Goal: Find contact information: Find contact information

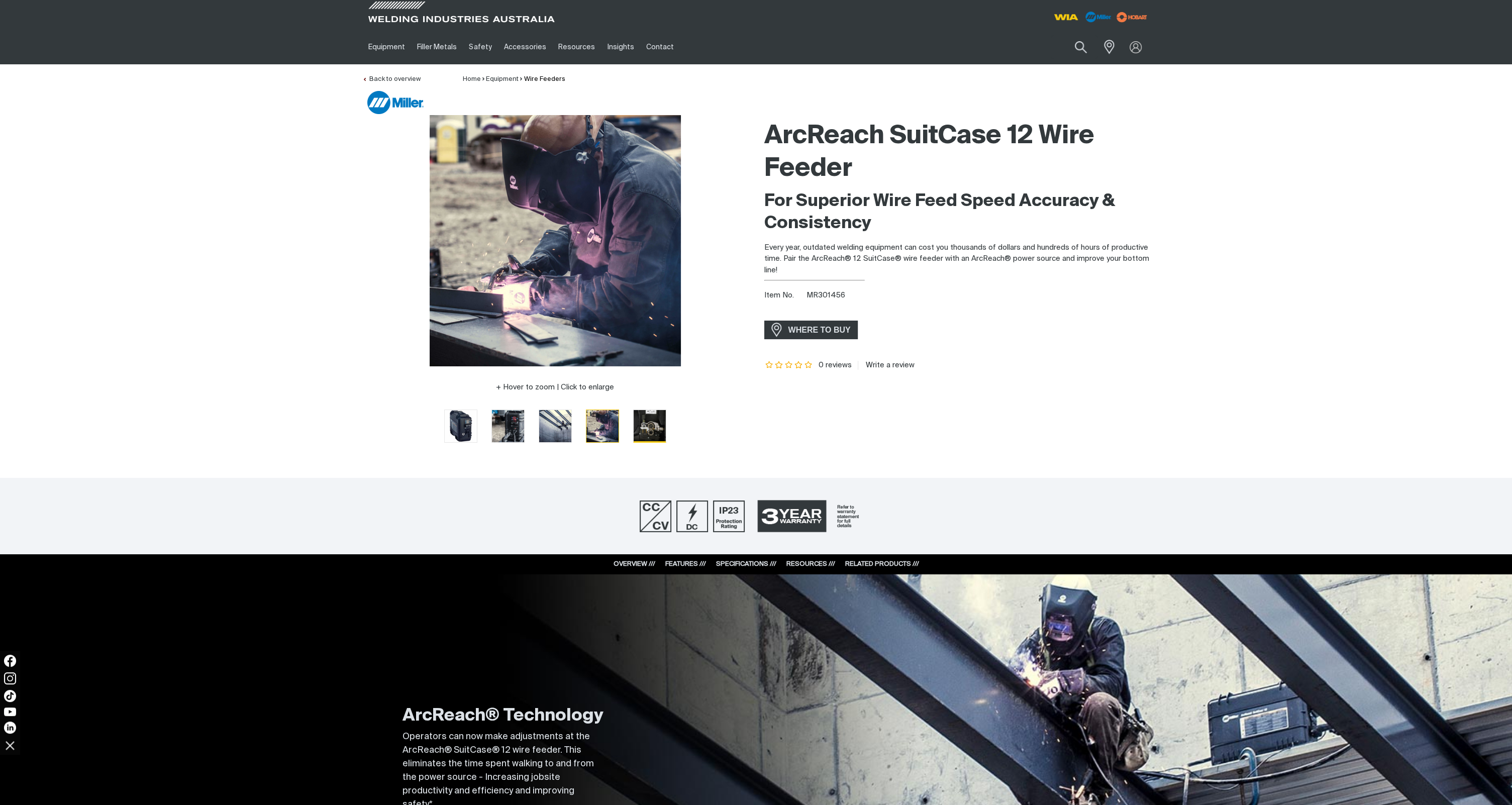
click at [646, 436] on img "Go to slide 5" at bounding box center [649, 426] width 32 height 32
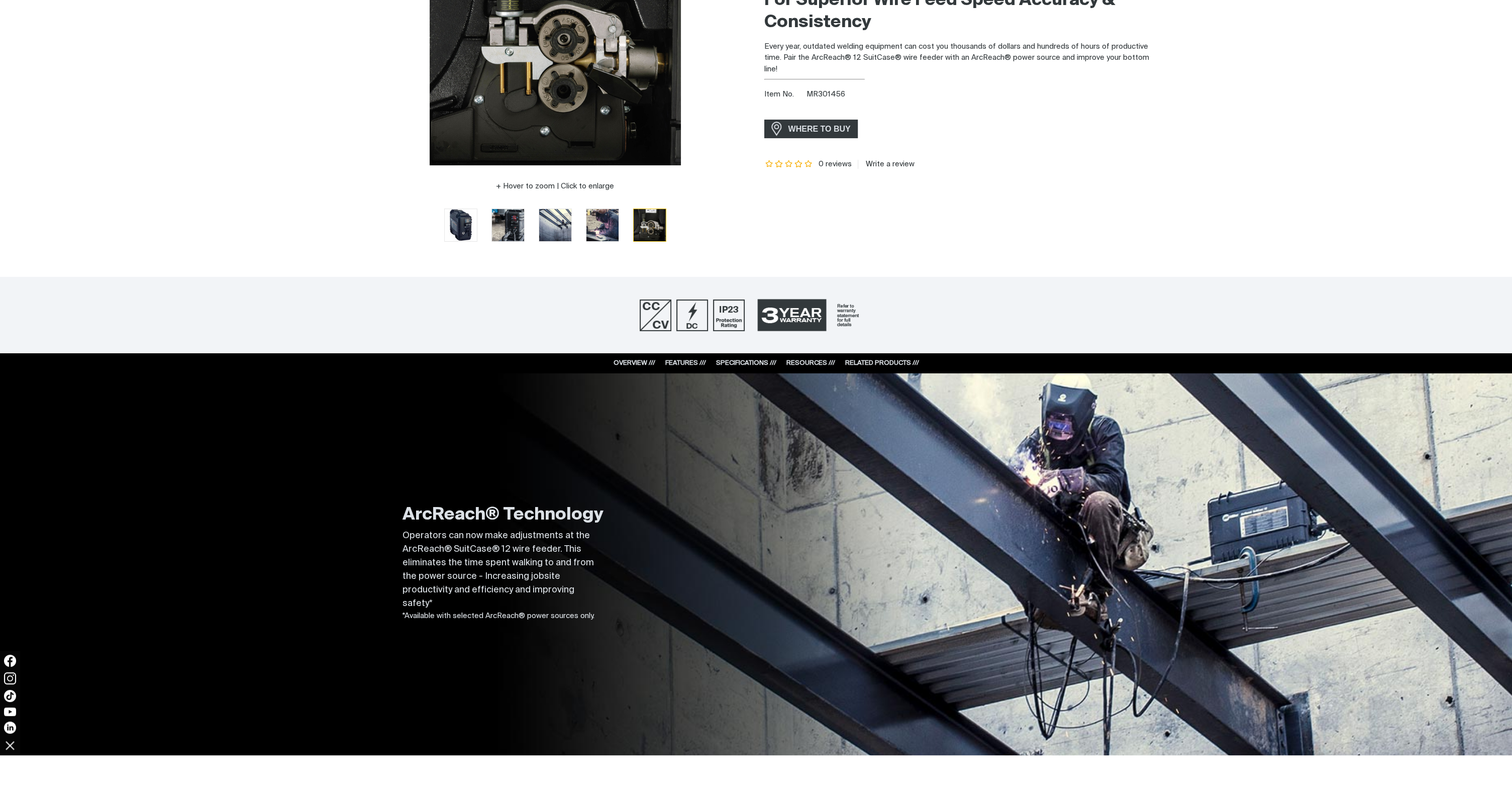
scroll to position [252, 0]
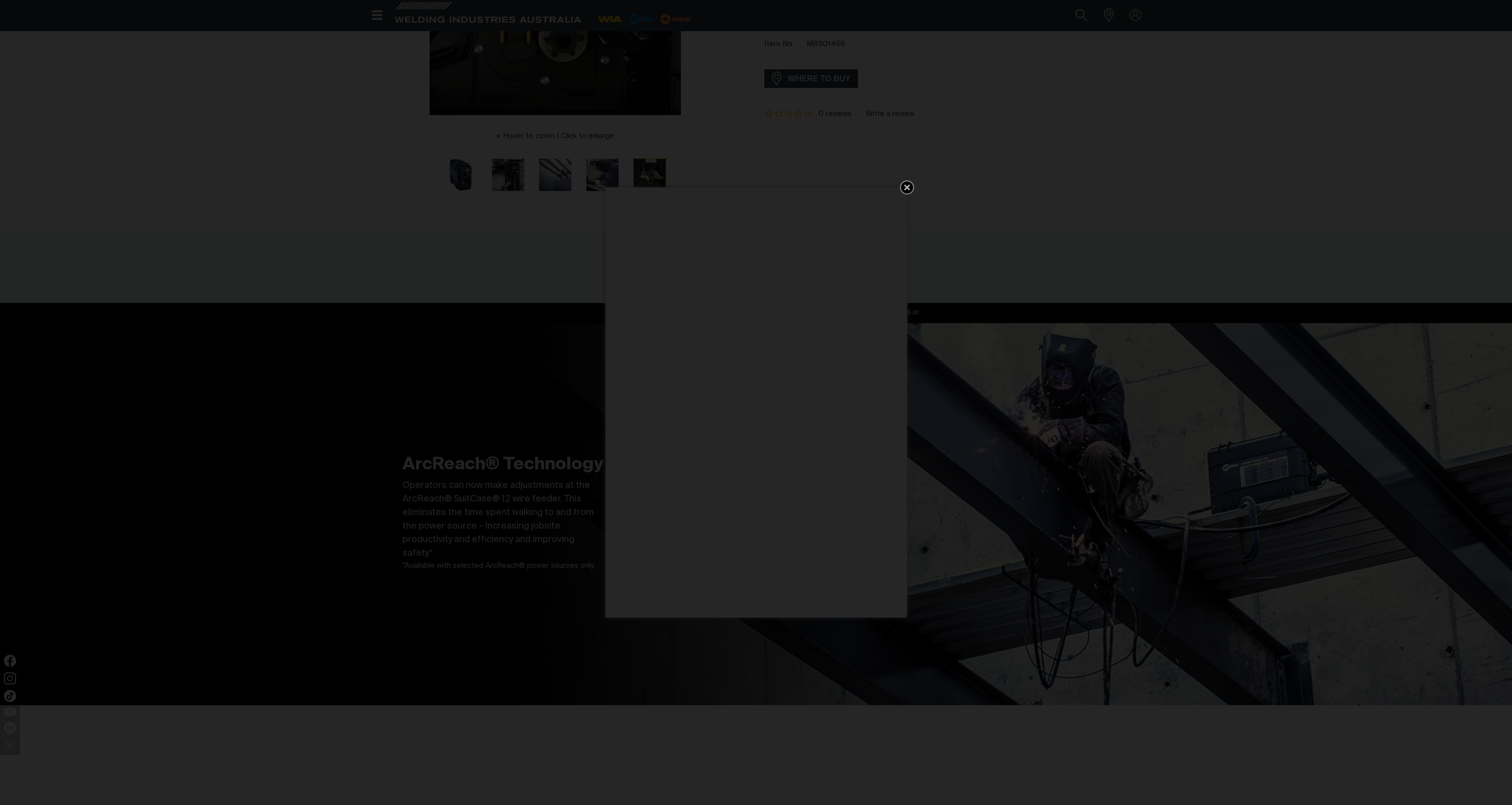
click at [905, 186] on icon "Get 5 WIA Welding Guides Free!" at bounding box center [907, 187] width 6 height 6
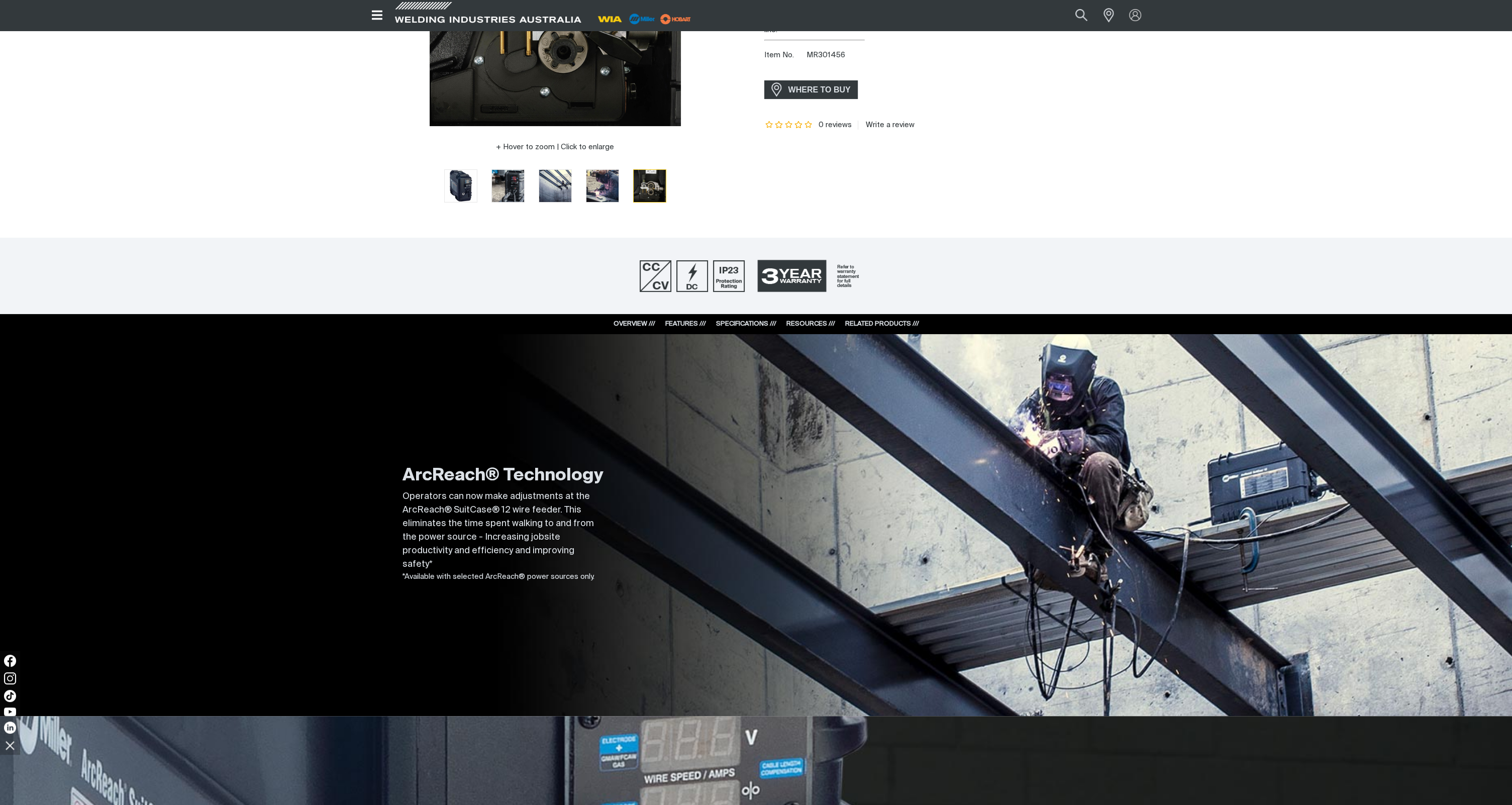
scroll to position [0, 0]
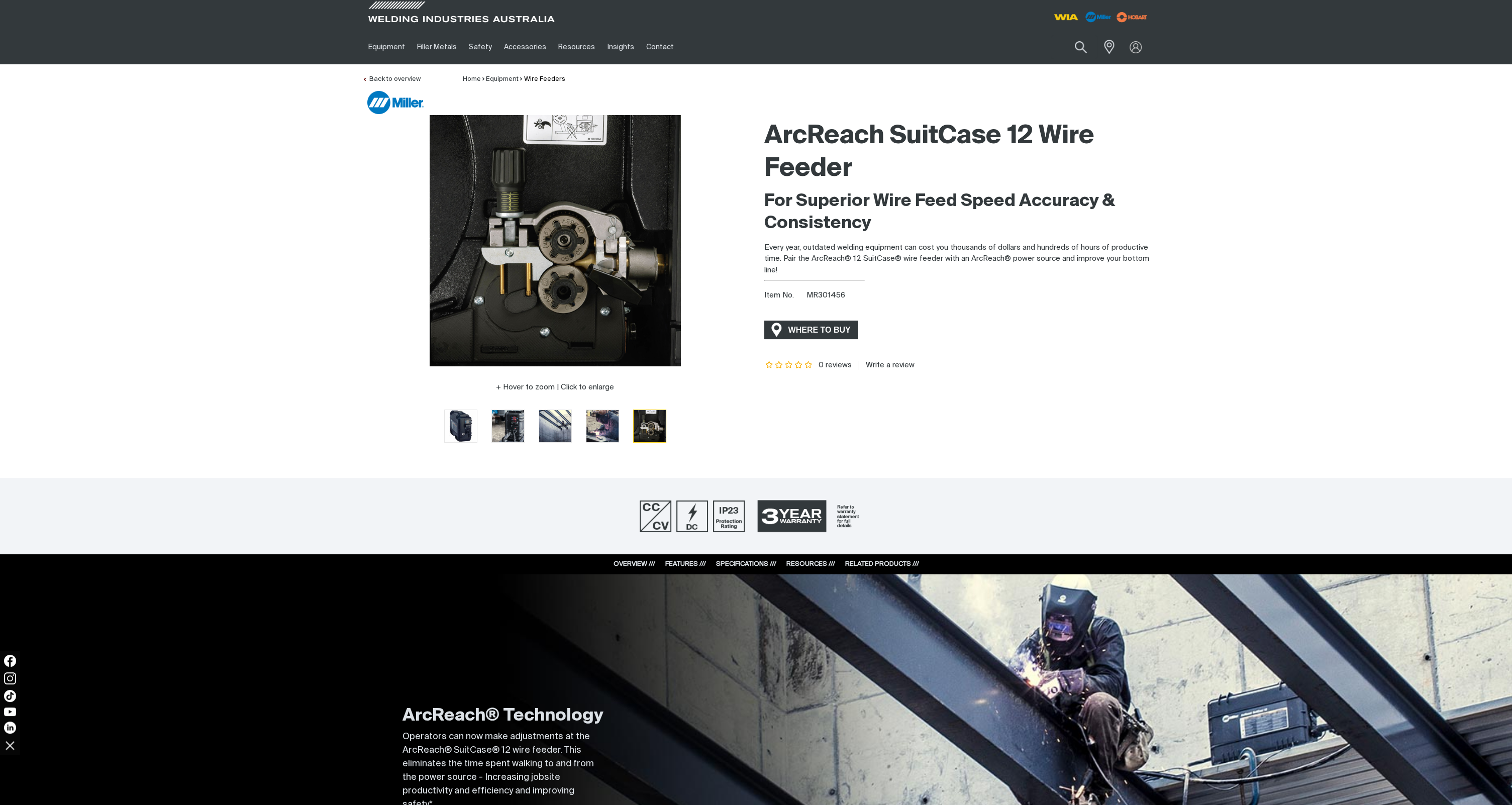
click at [810, 334] on span "WHERE TO BUY" at bounding box center [820, 330] width 75 height 16
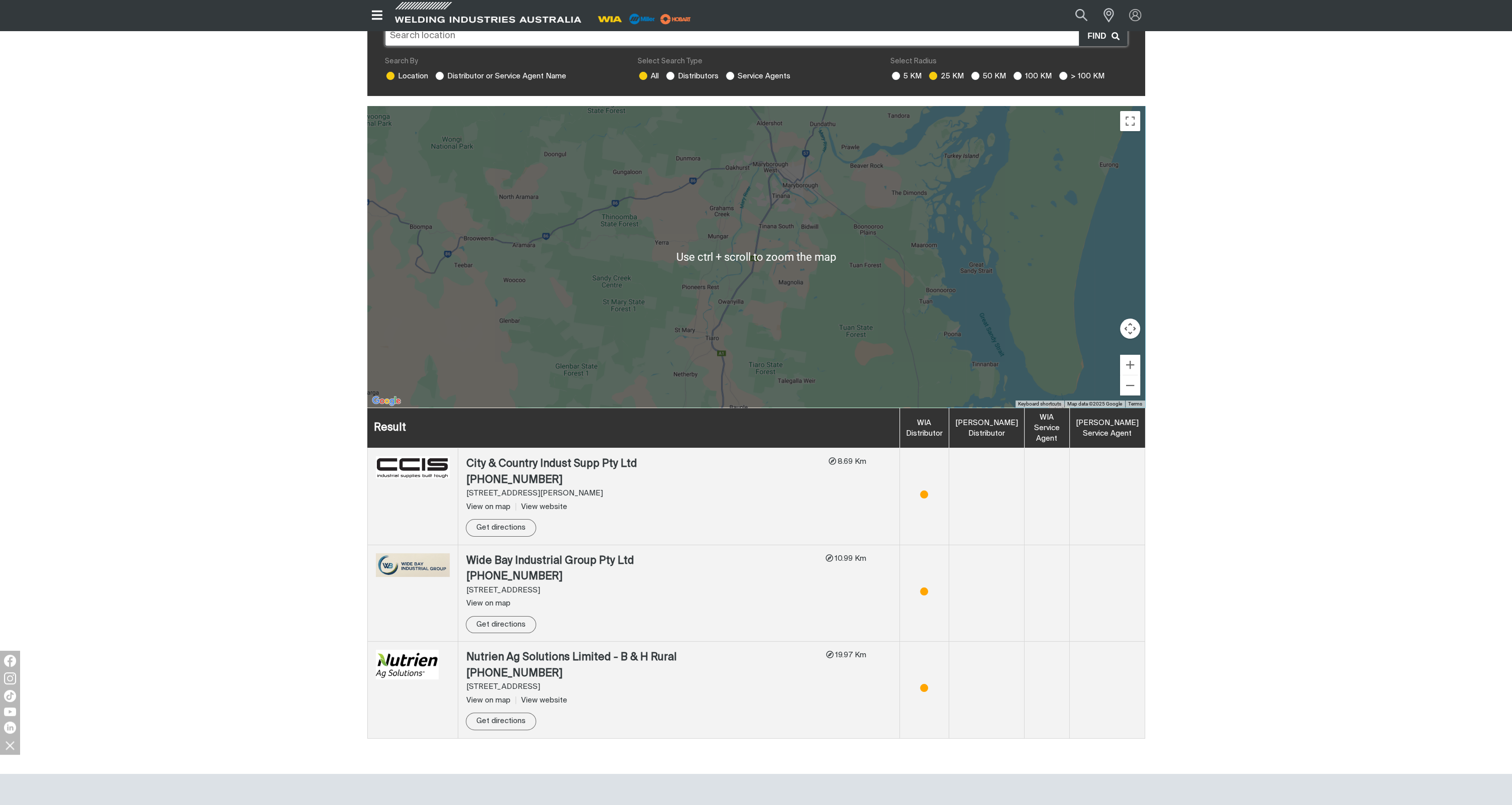
scroll to position [350, 0]
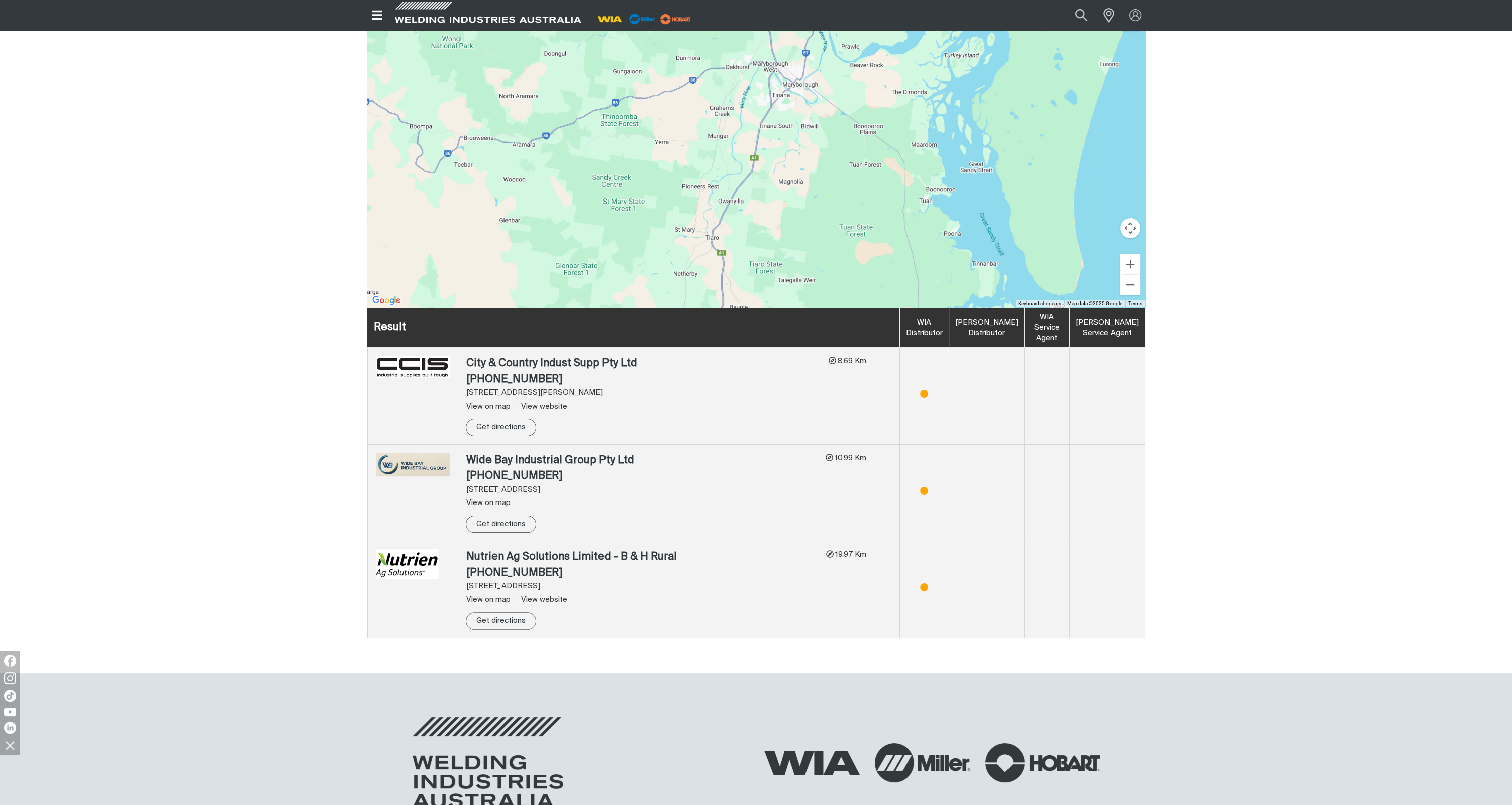
drag, startPoint x: 768, startPoint y: 311, endPoint x: 774, endPoint y: 377, distance: 66.3
click at [774, 377] on table "Result WIA Distributor Miller Distributor WIA Service Agent Miller Service Agen…" at bounding box center [756, 473] width 778 height 331
click at [1173, 238] on div "Store locator Search By Location Distributor or Service Agent Name Select Searc…" at bounding box center [756, 280] width 1512 height 756
drag, startPoint x: 1188, startPoint y: 213, endPoint x: 1212, endPoint y: 334, distance: 123.4
click at [1212, 334] on div "Store locator Search By Location Distributor or Service Agent Name Select Searc…" at bounding box center [756, 280] width 1512 height 756
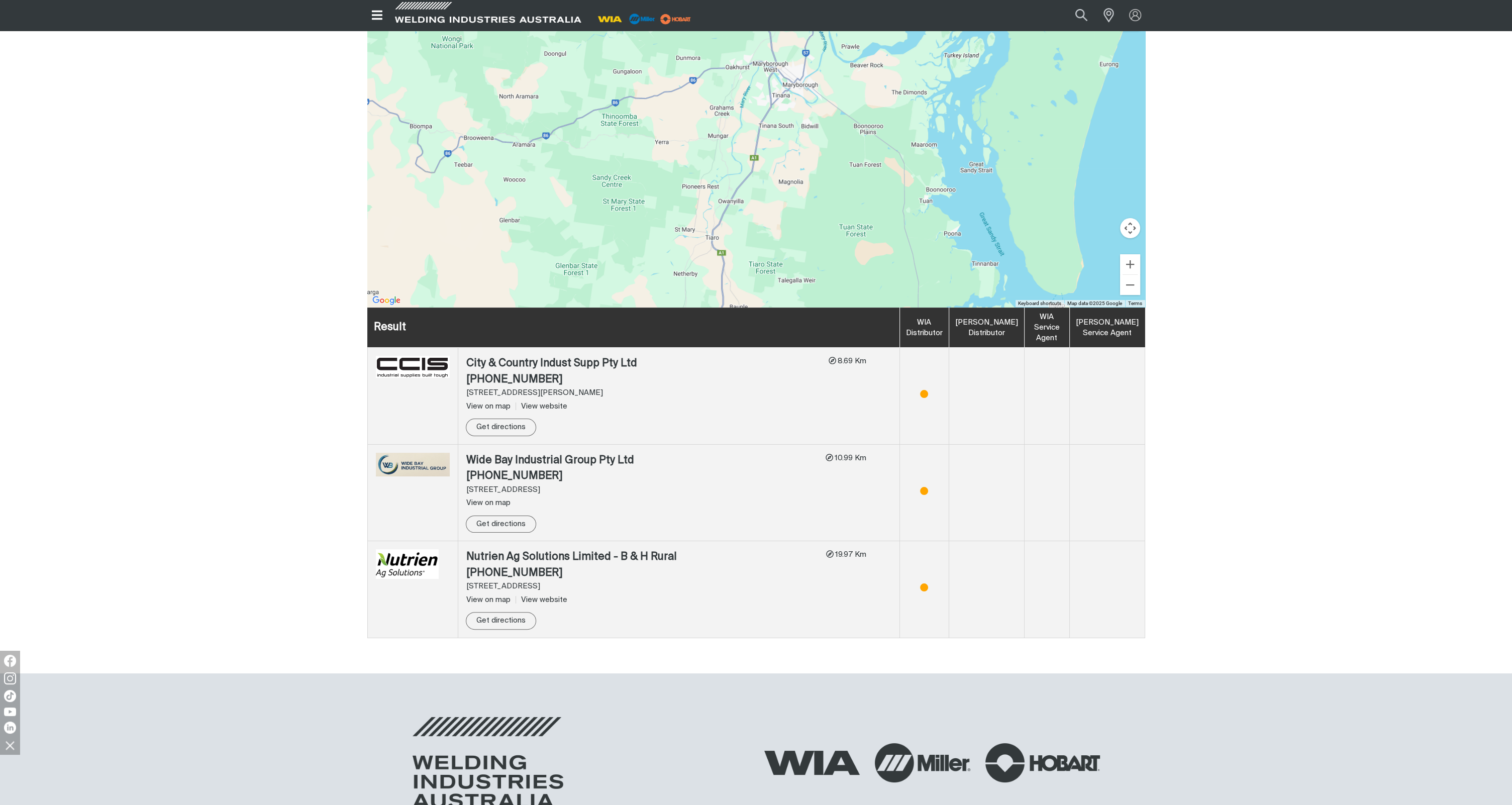
scroll to position [249, 0]
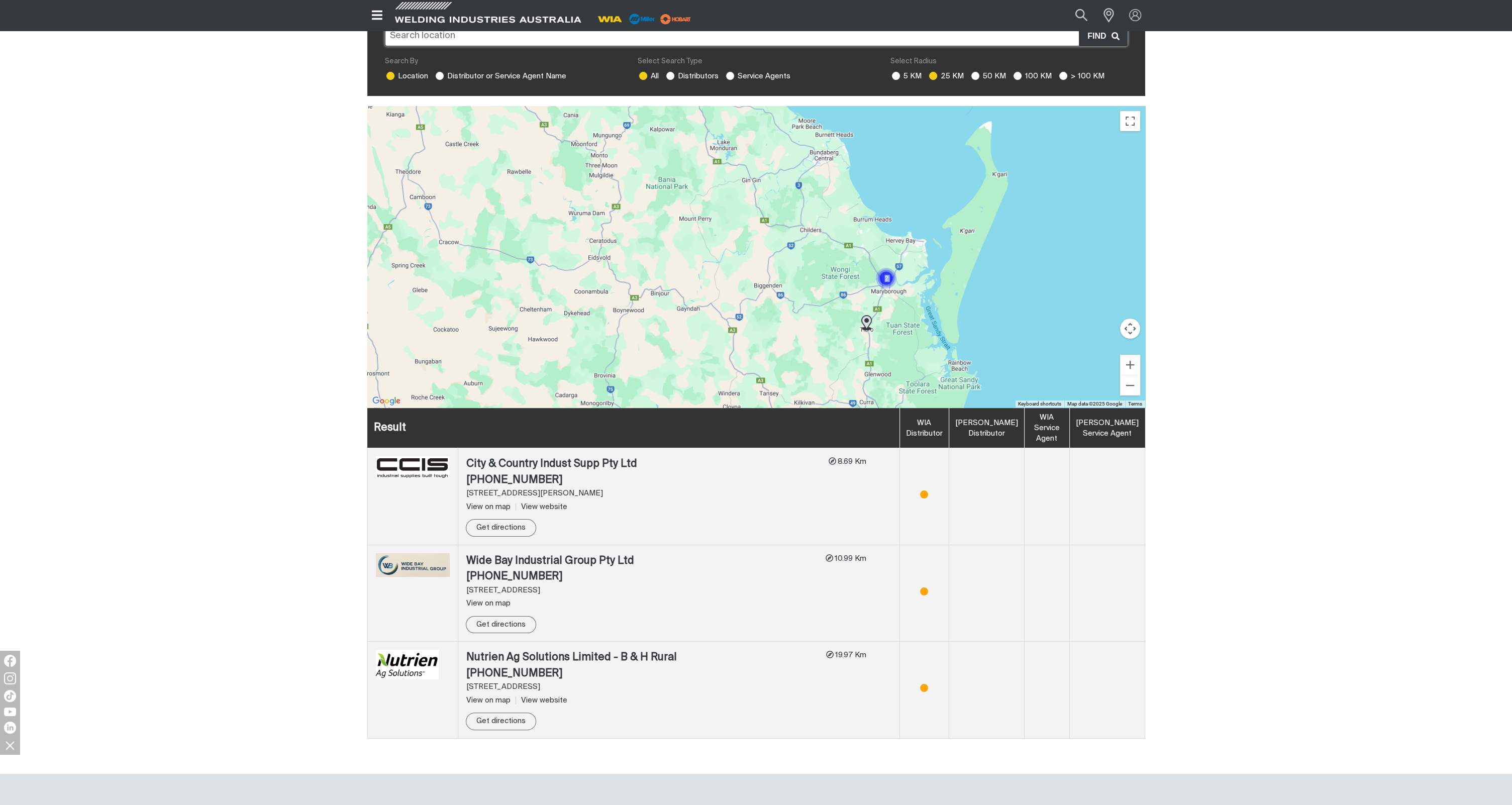
drag, startPoint x: 629, startPoint y: 264, endPoint x: 911, endPoint y: 305, distance: 285.0
click at [911, 309] on div at bounding box center [756, 256] width 778 height 302
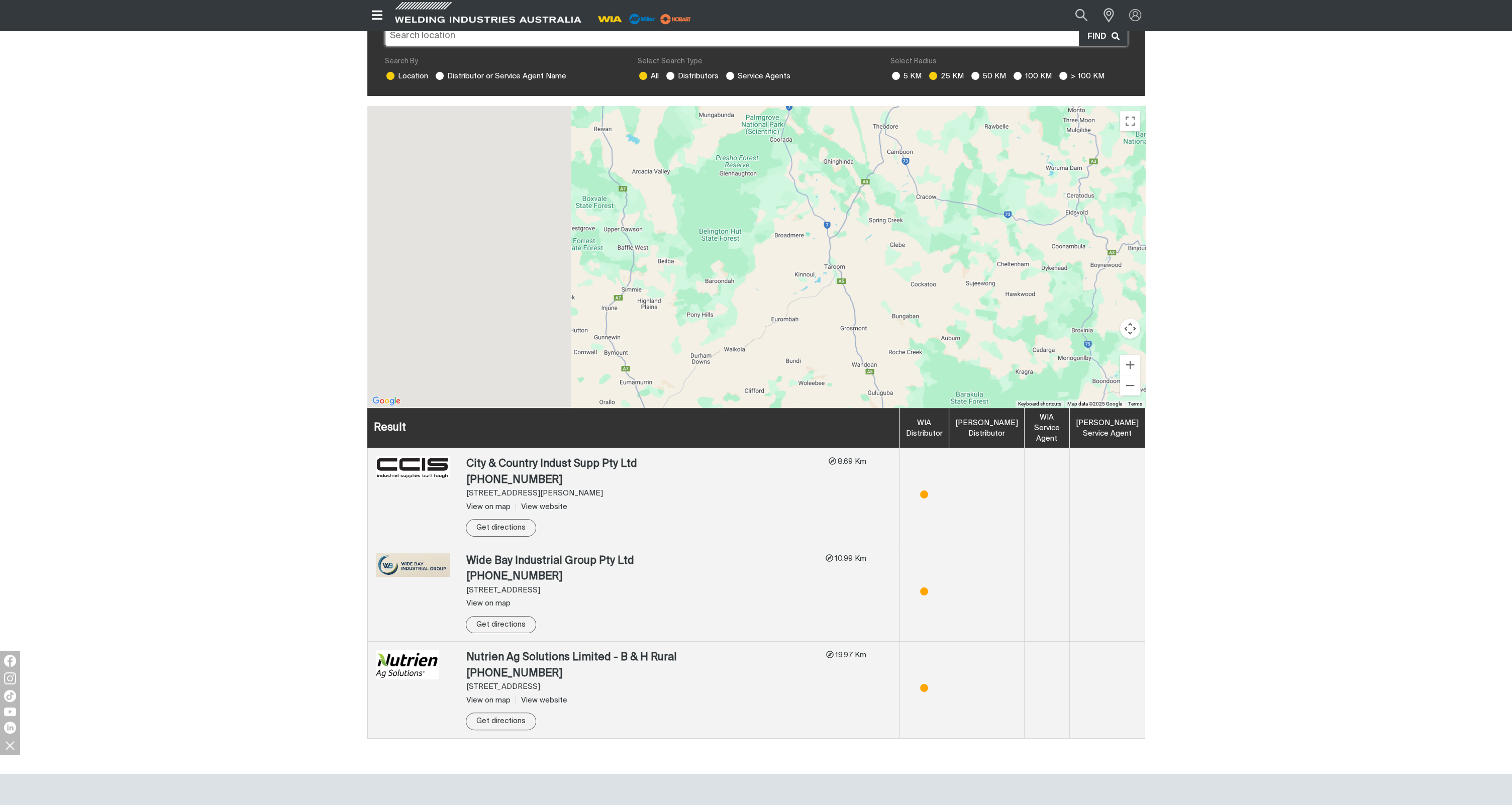
drag, startPoint x: 646, startPoint y: 305, endPoint x: 970, endPoint y: 231, distance: 332.3
click at [989, 229] on div at bounding box center [756, 256] width 778 height 302
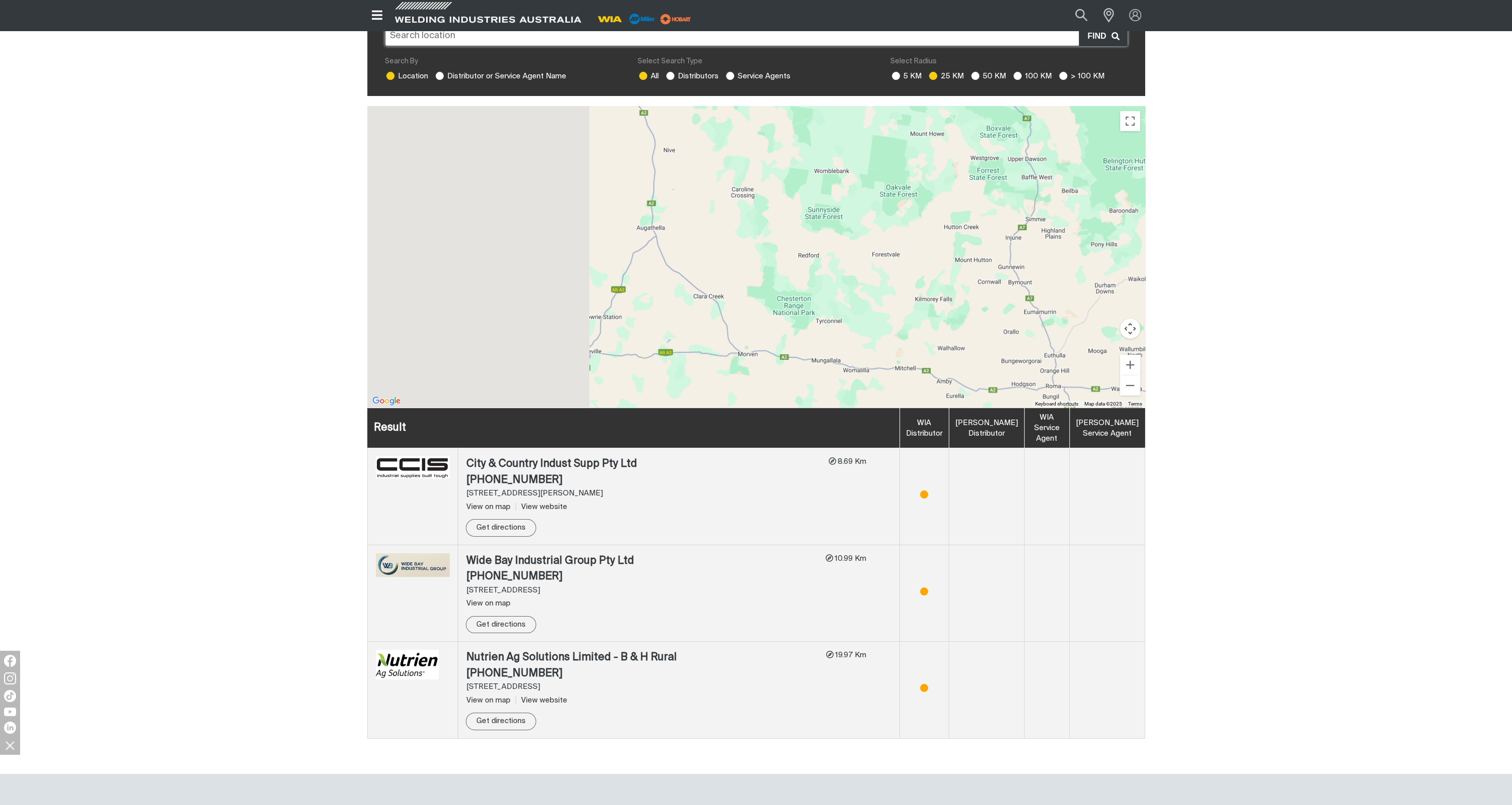
drag, startPoint x: 1006, startPoint y: 257, endPoint x: 1129, endPoint y: 252, distance: 123.1
click at [1129, 252] on div at bounding box center [756, 256] width 778 height 302
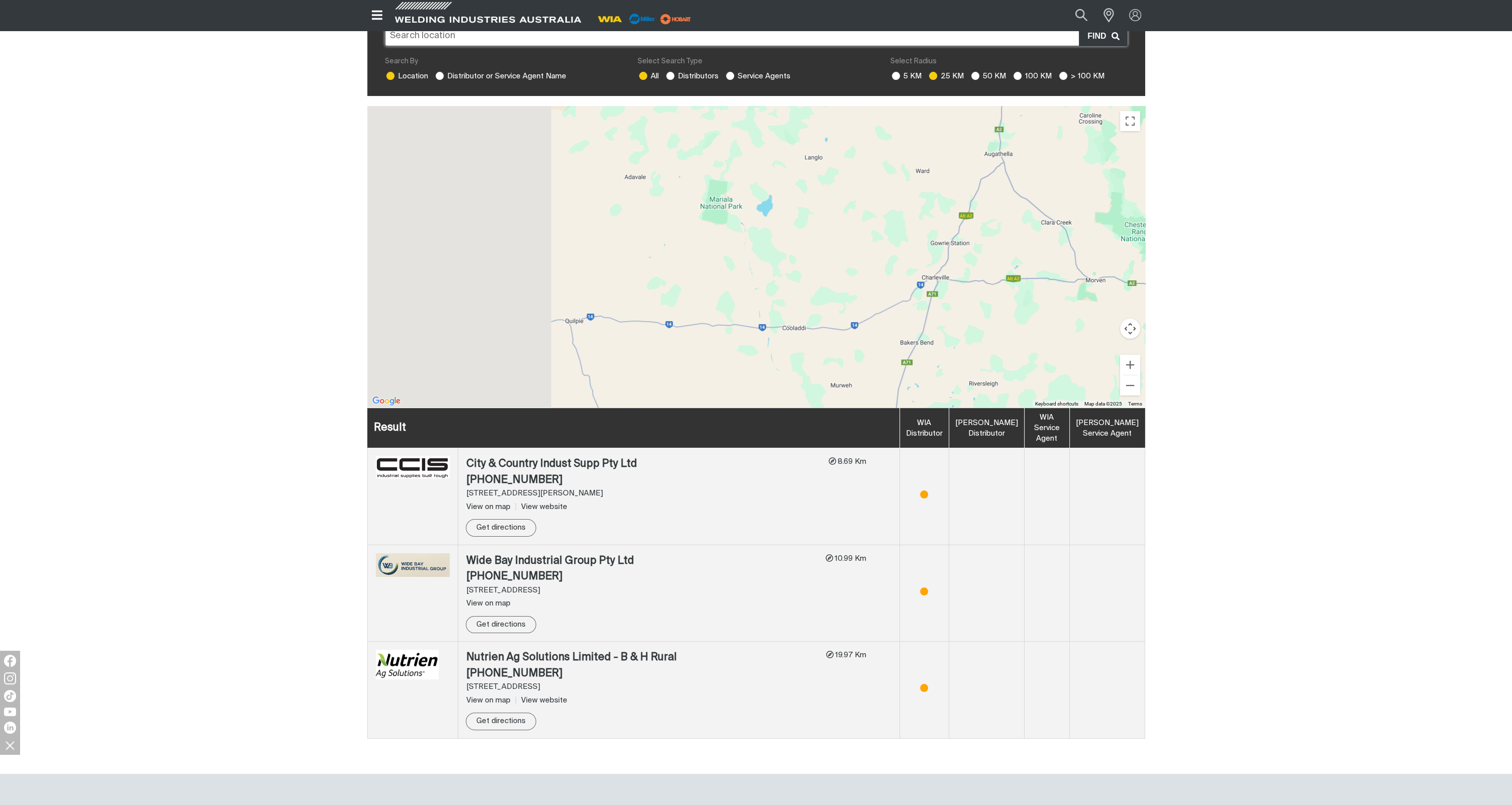
drag, startPoint x: 829, startPoint y: 295, endPoint x: 1020, endPoint y: 225, distance: 203.4
click at [1023, 223] on div at bounding box center [756, 256] width 778 height 302
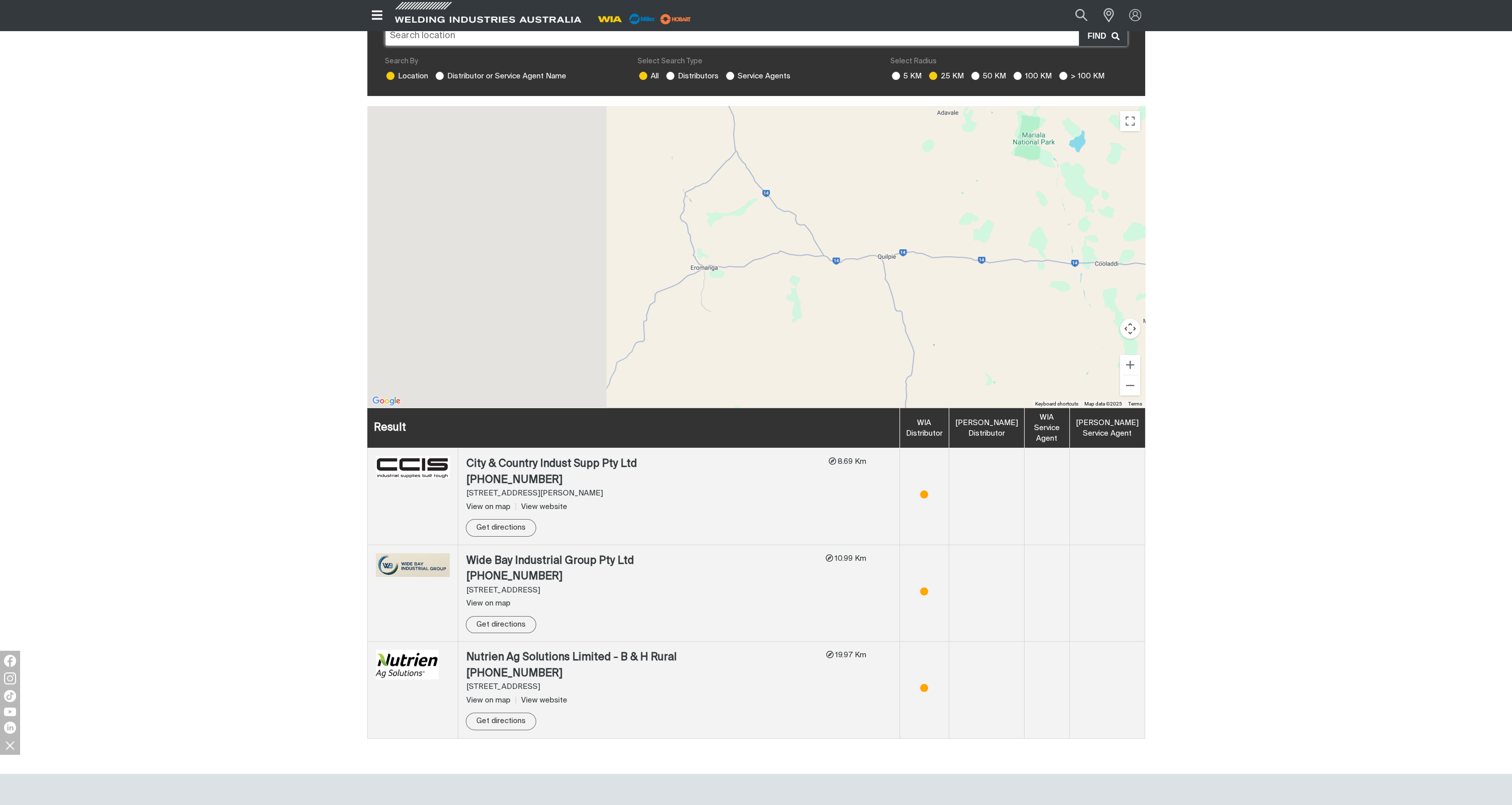
drag, startPoint x: 736, startPoint y: 282, endPoint x: 1032, endPoint y: 246, distance: 298.2
click at [1032, 246] on div at bounding box center [756, 256] width 778 height 302
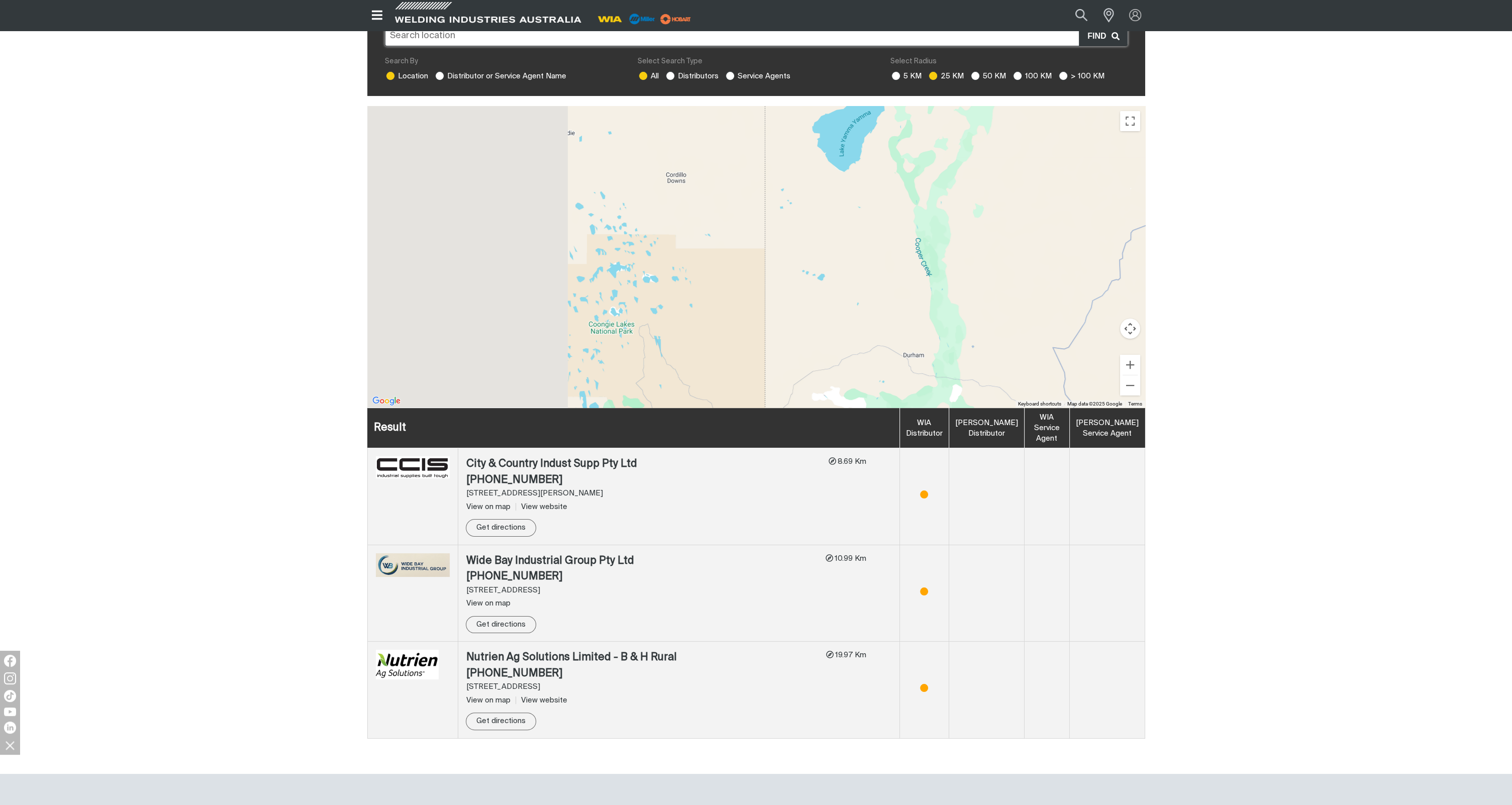
drag, startPoint x: 749, startPoint y: 303, endPoint x: 850, endPoint y: 275, distance: 104.8
click at [970, 264] on div at bounding box center [756, 256] width 778 height 302
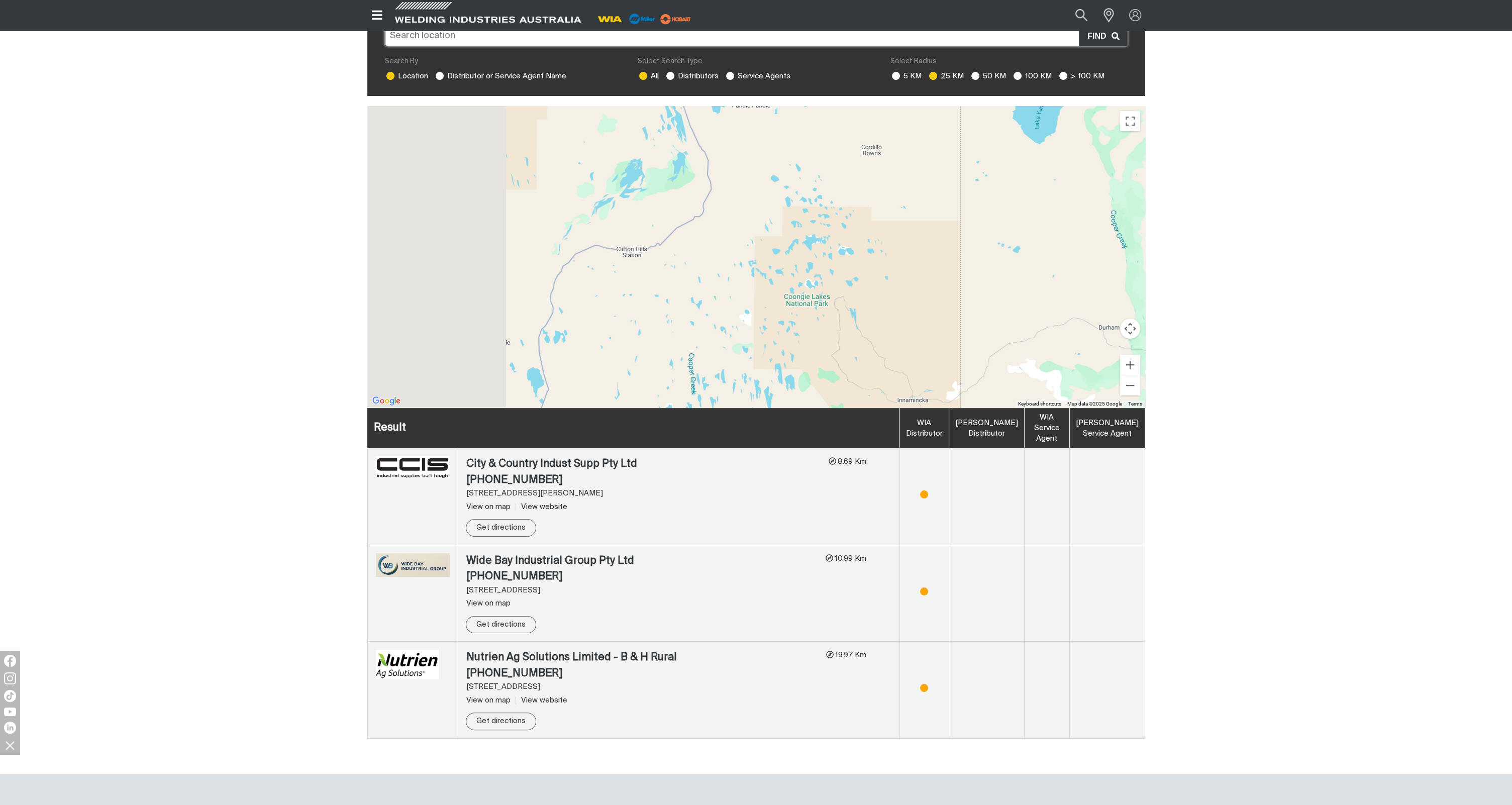
drag, startPoint x: 890, startPoint y: 277, endPoint x: 1013, endPoint y: 267, distance: 123.4
click at [1011, 267] on div at bounding box center [756, 256] width 778 height 302
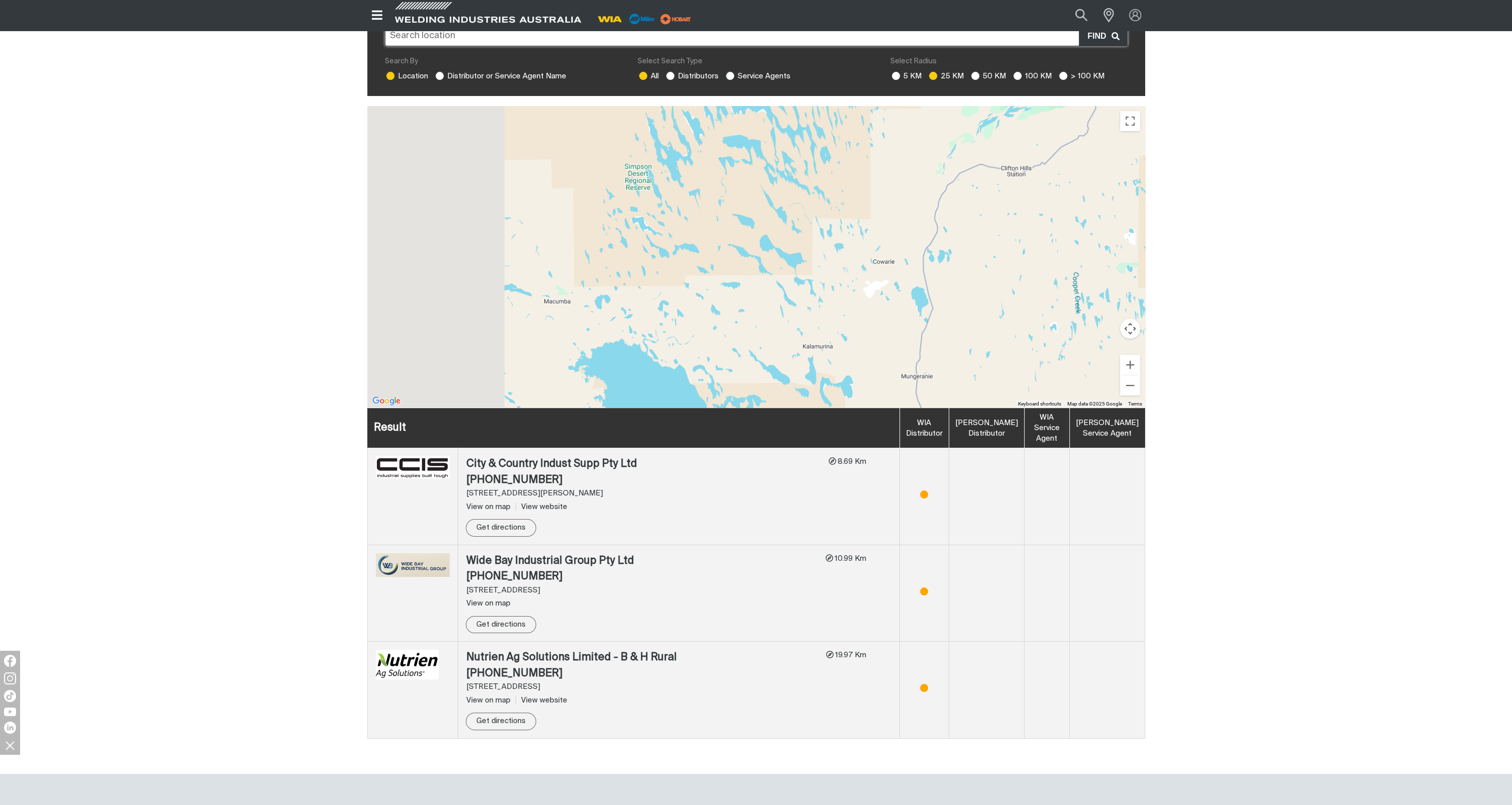
click at [984, 241] on div at bounding box center [756, 256] width 778 height 302
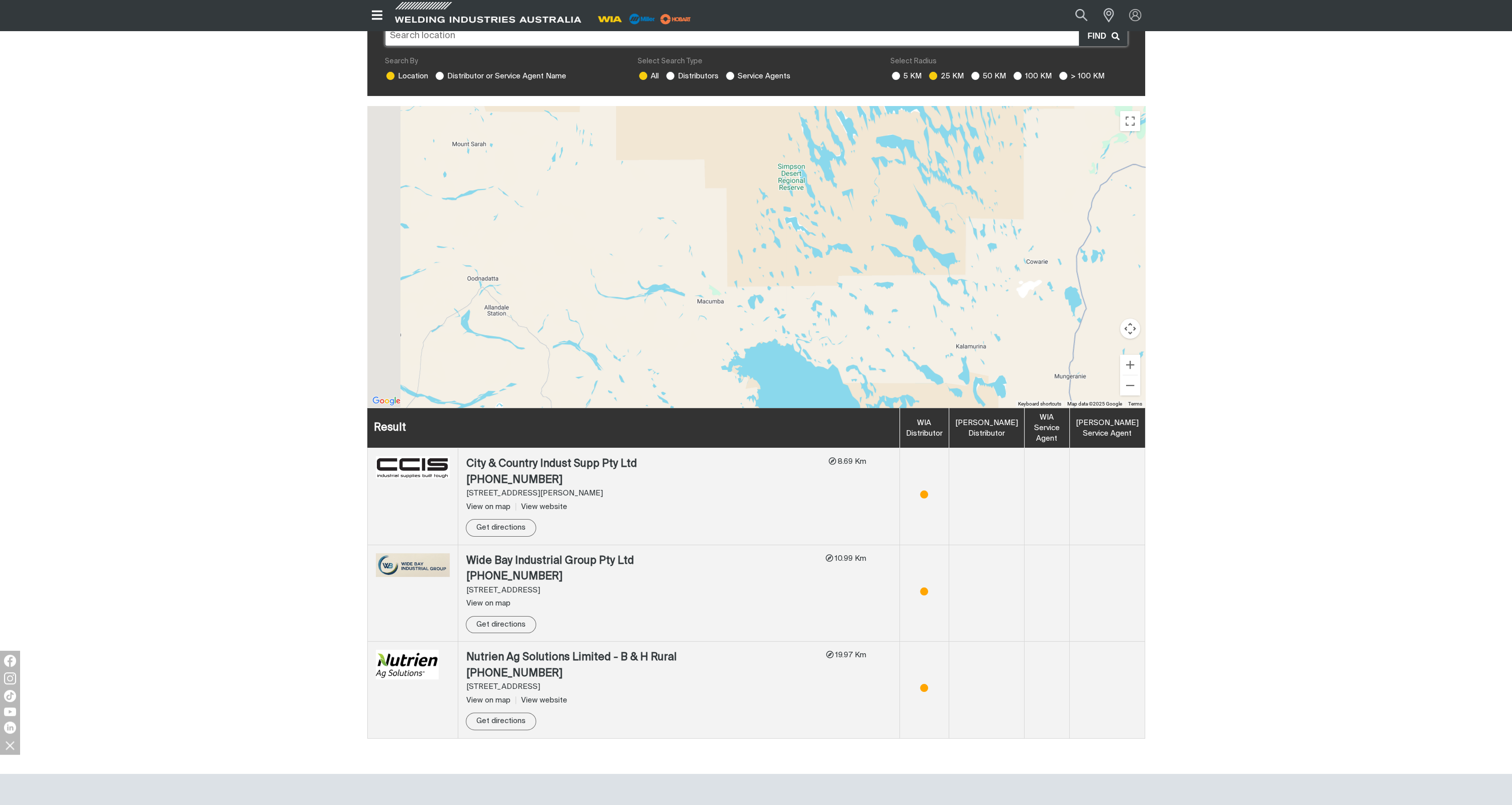
drag, startPoint x: 843, startPoint y: 295, endPoint x: 919, endPoint y: 303, distance: 76.4
click at [920, 303] on div at bounding box center [756, 256] width 778 height 302
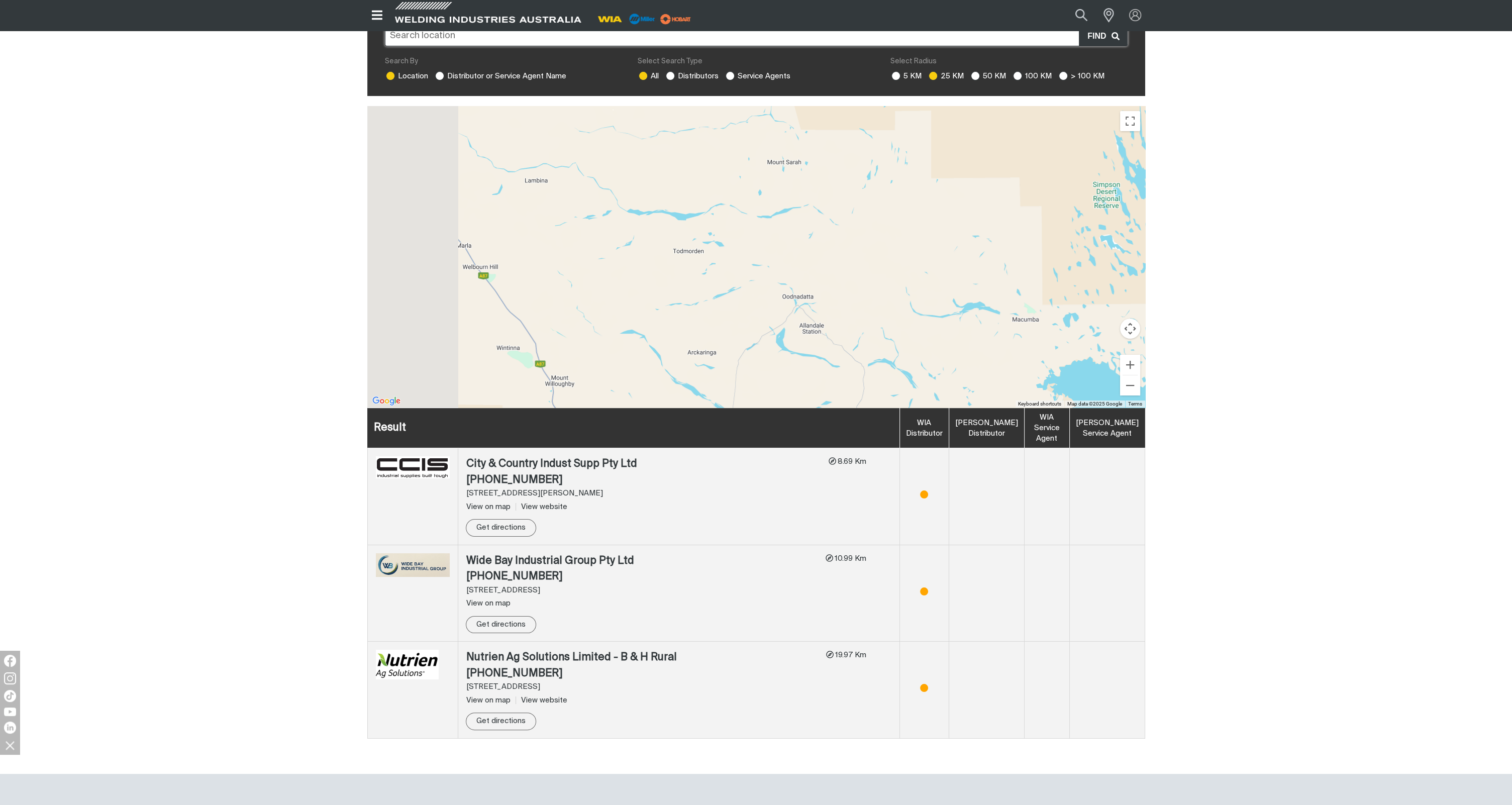
drag, startPoint x: 730, startPoint y: 286, endPoint x: 908, endPoint y: 292, distance: 178.1
click at [952, 293] on div at bounding box center [756, 256] width 778 height 302
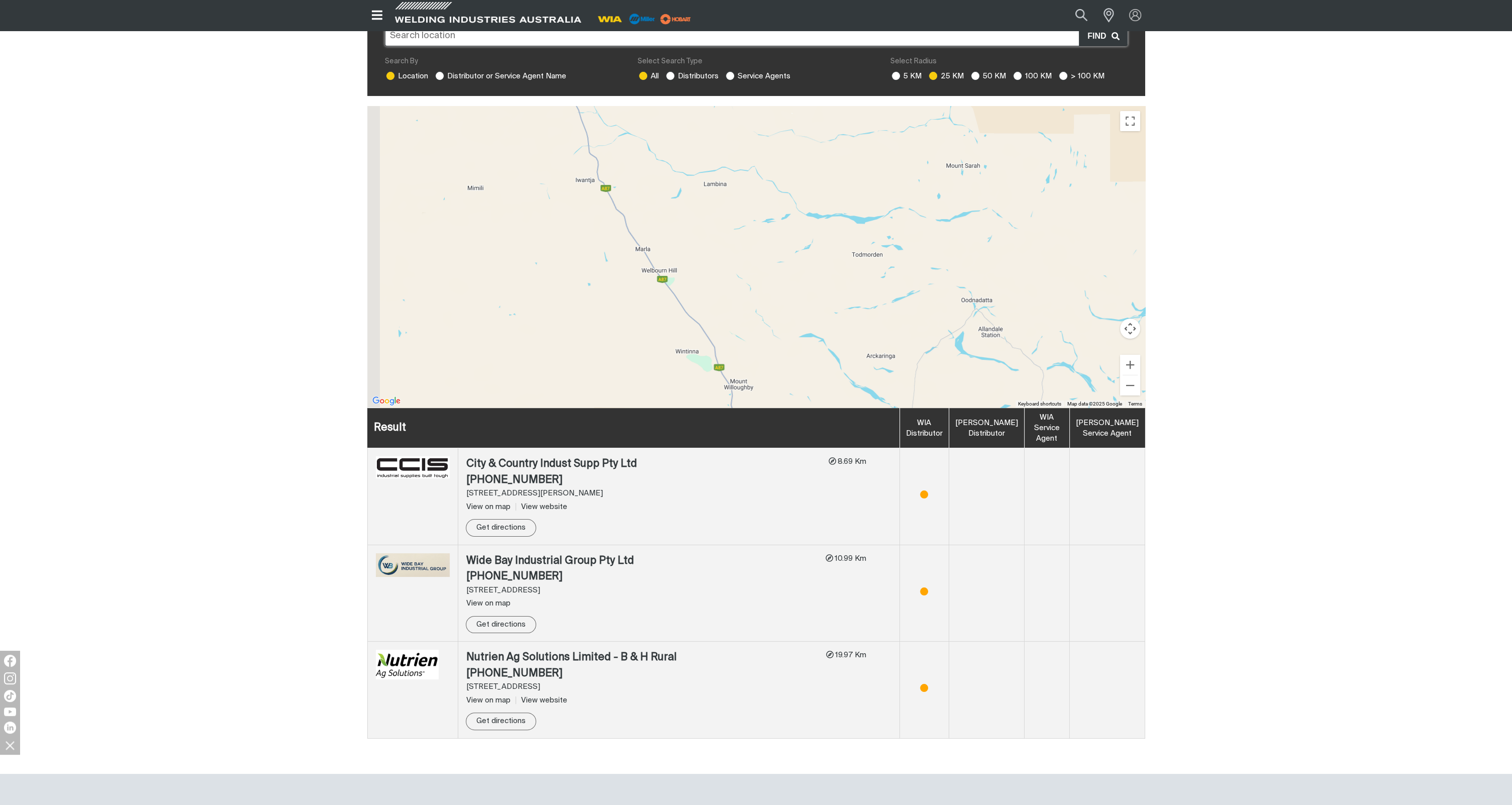
drag, startPoint x: 749, startPoint y: 291, endPoint x: 879, endPoint y: 299, distance: 130.2
click at [879, 299] on div at bounding box center [756, 256] width 778 height 302
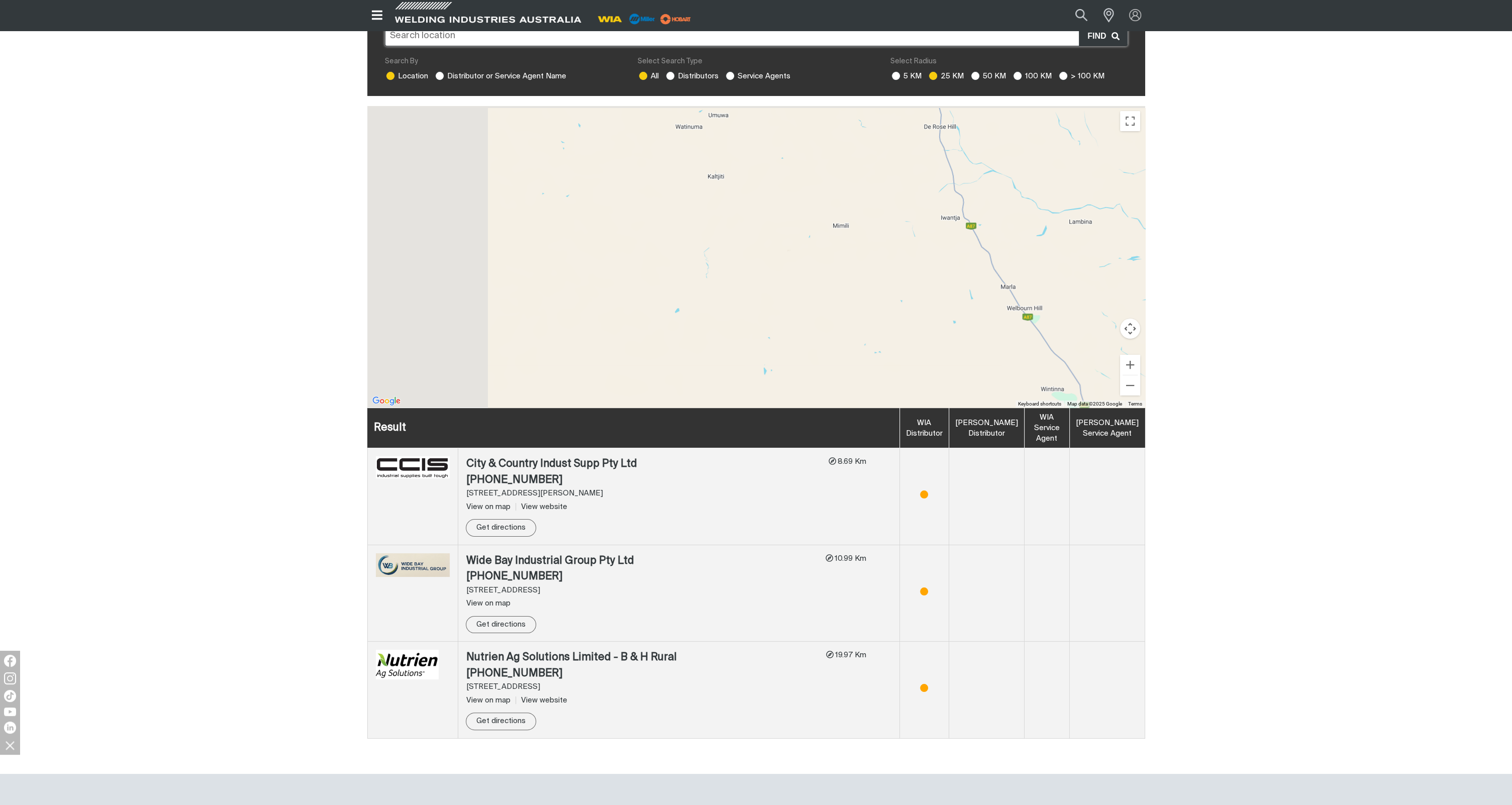
drag, startPoint x: 670, startPoint y: 274, endPoint x: 911, endPoint y: 298, distance: 242.2
click at [911, 298] on div at bounding box center [756, 256] width 778 height 302
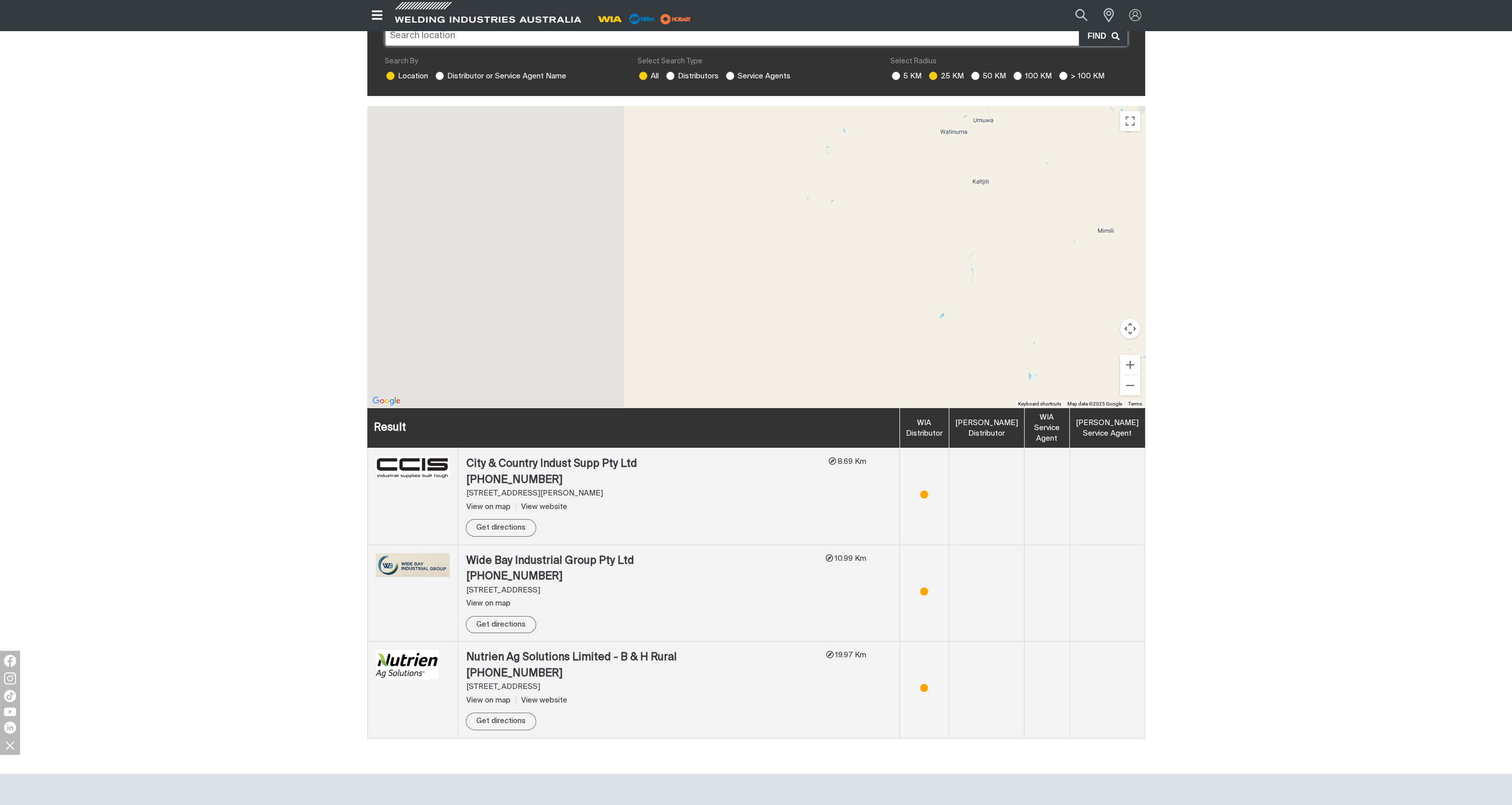
drag, startPoint x: 840, startPoint y: 288, endPoint x: 908, endPoint y: 291, distance: 68.1
click at [911, 291] on div at bounding box center [756, 256] width 778 height 302
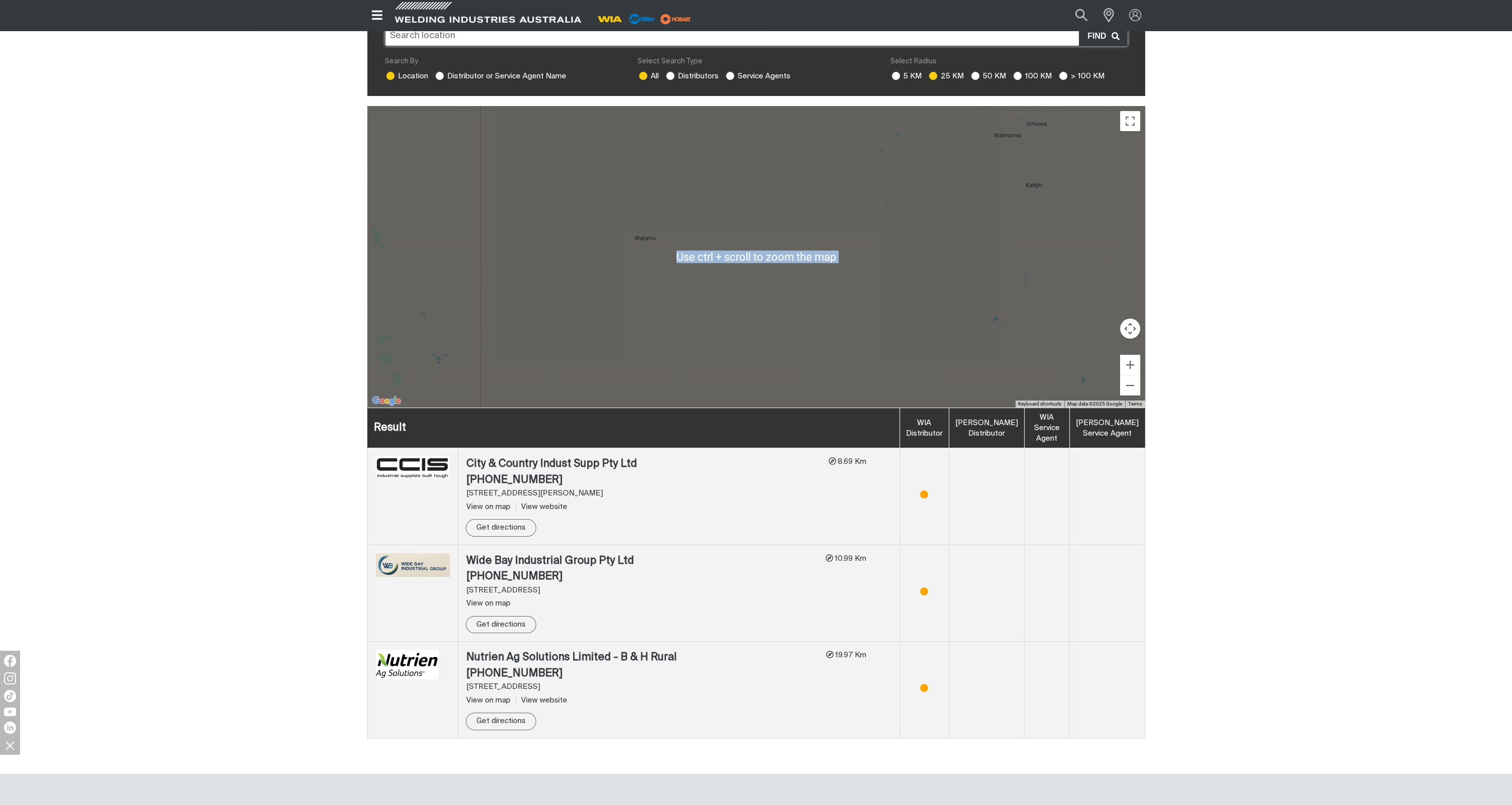
click at [675, 245] on div at bounding box center [756, 256] width 778 height 302
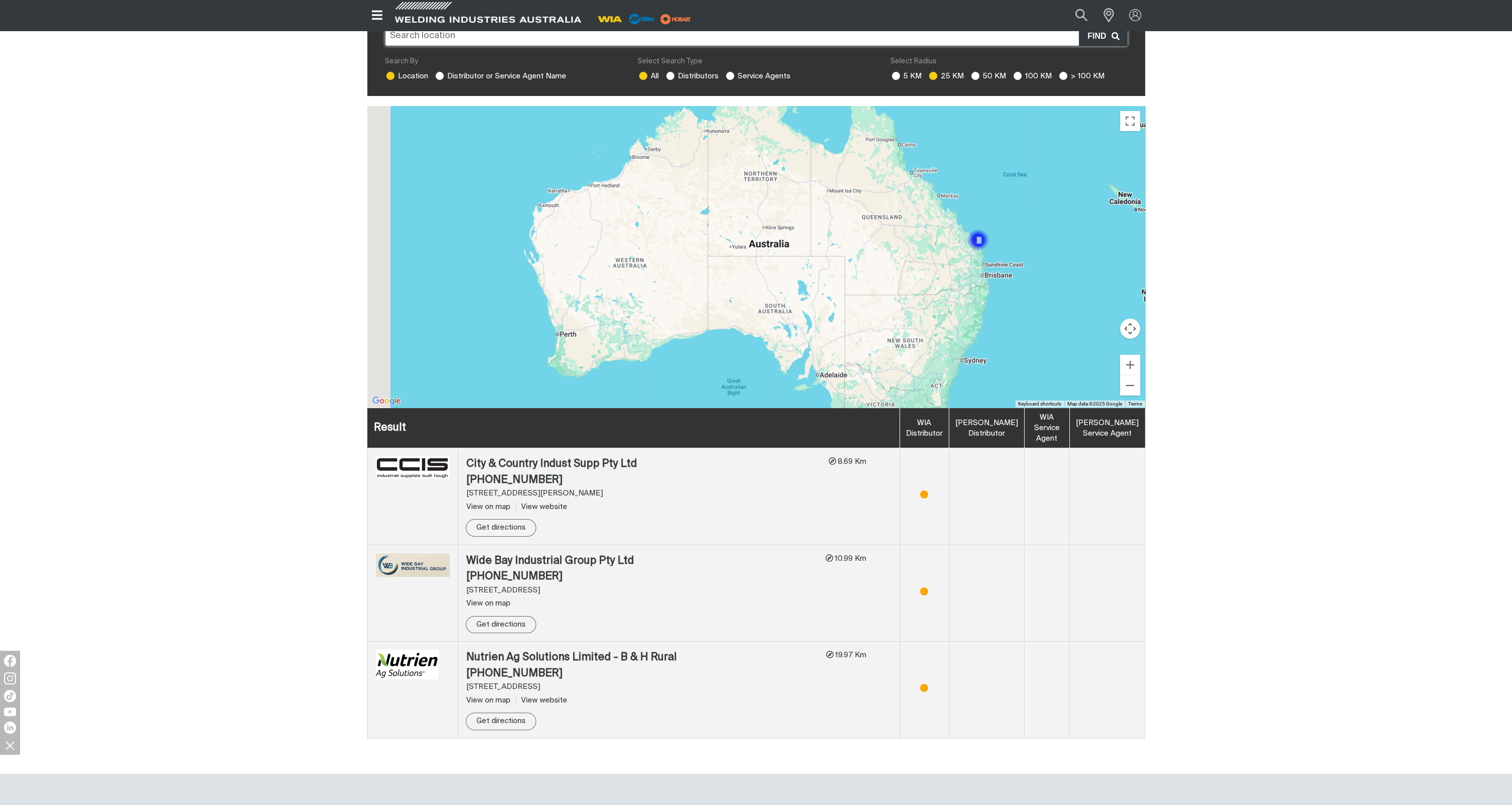
drag, startPoint x: 596, startPoint y: 250, endPoint x: 750, endPoint y: 267, distance: 154.9
click at [750, 267] on div at bounding box center [756, 256] width 778 height 302
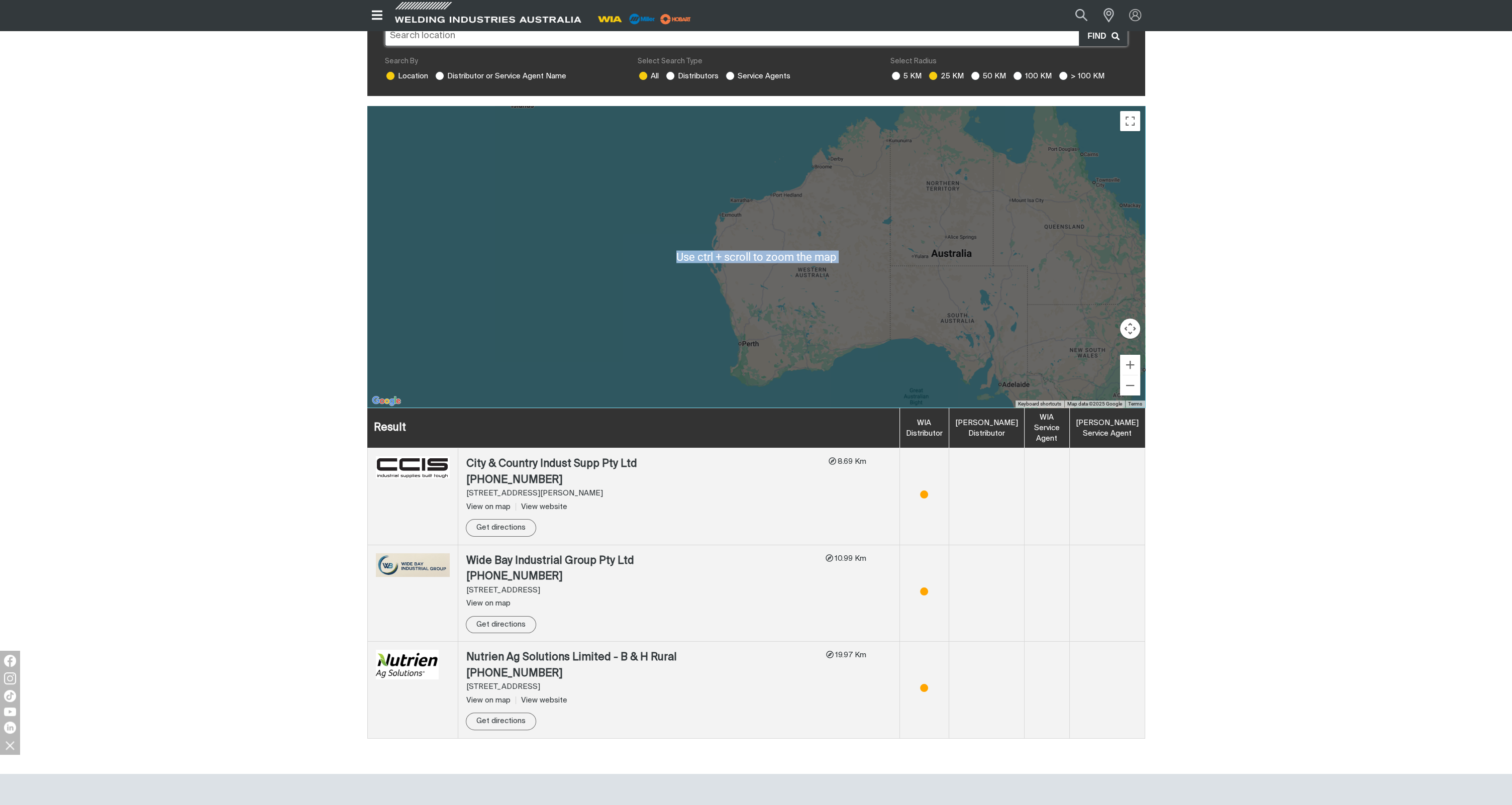
scroll to position [0, 0]
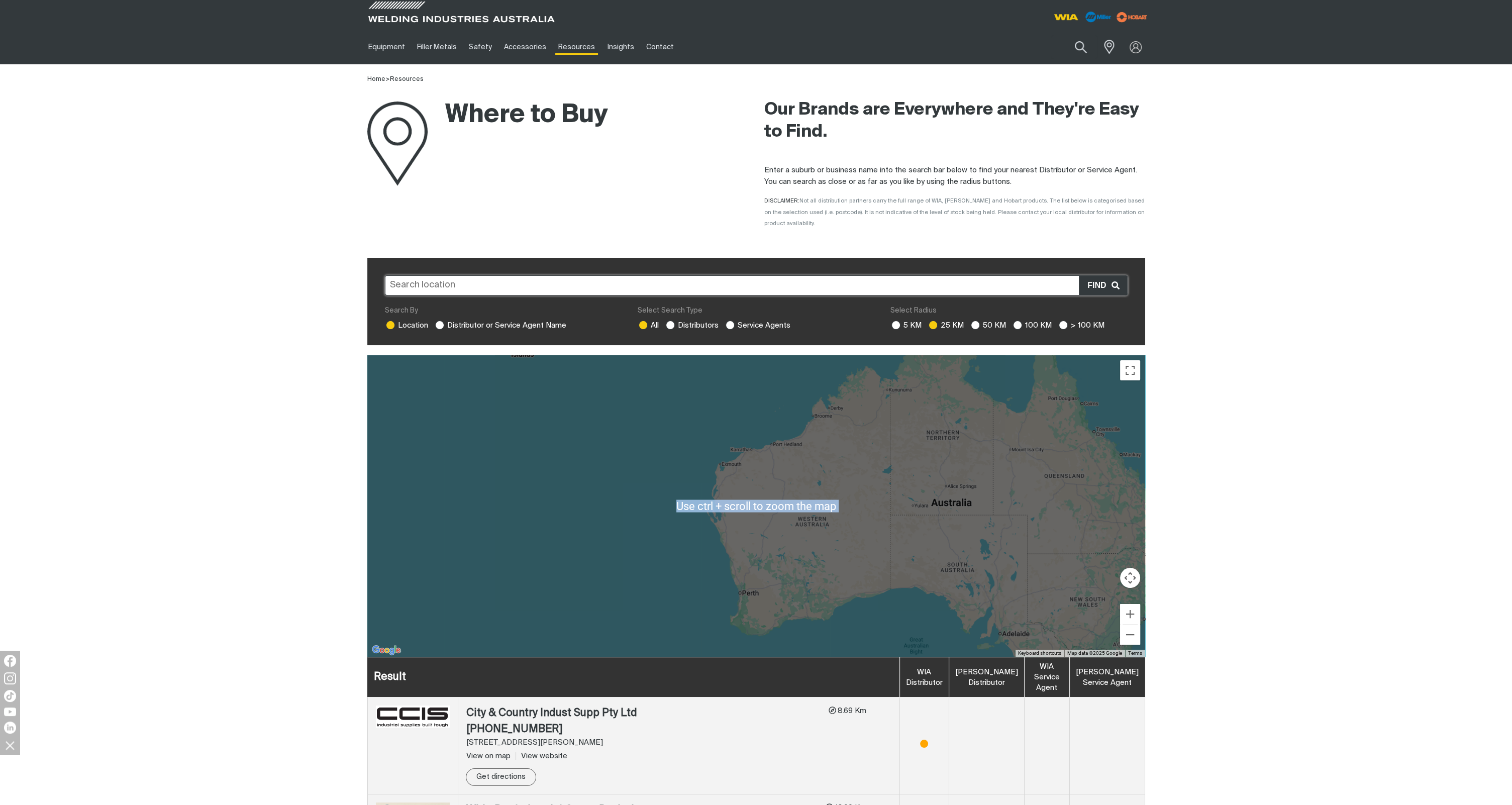
click at [787, 567] on div at bounding box center [756, 506] width 778 height 302
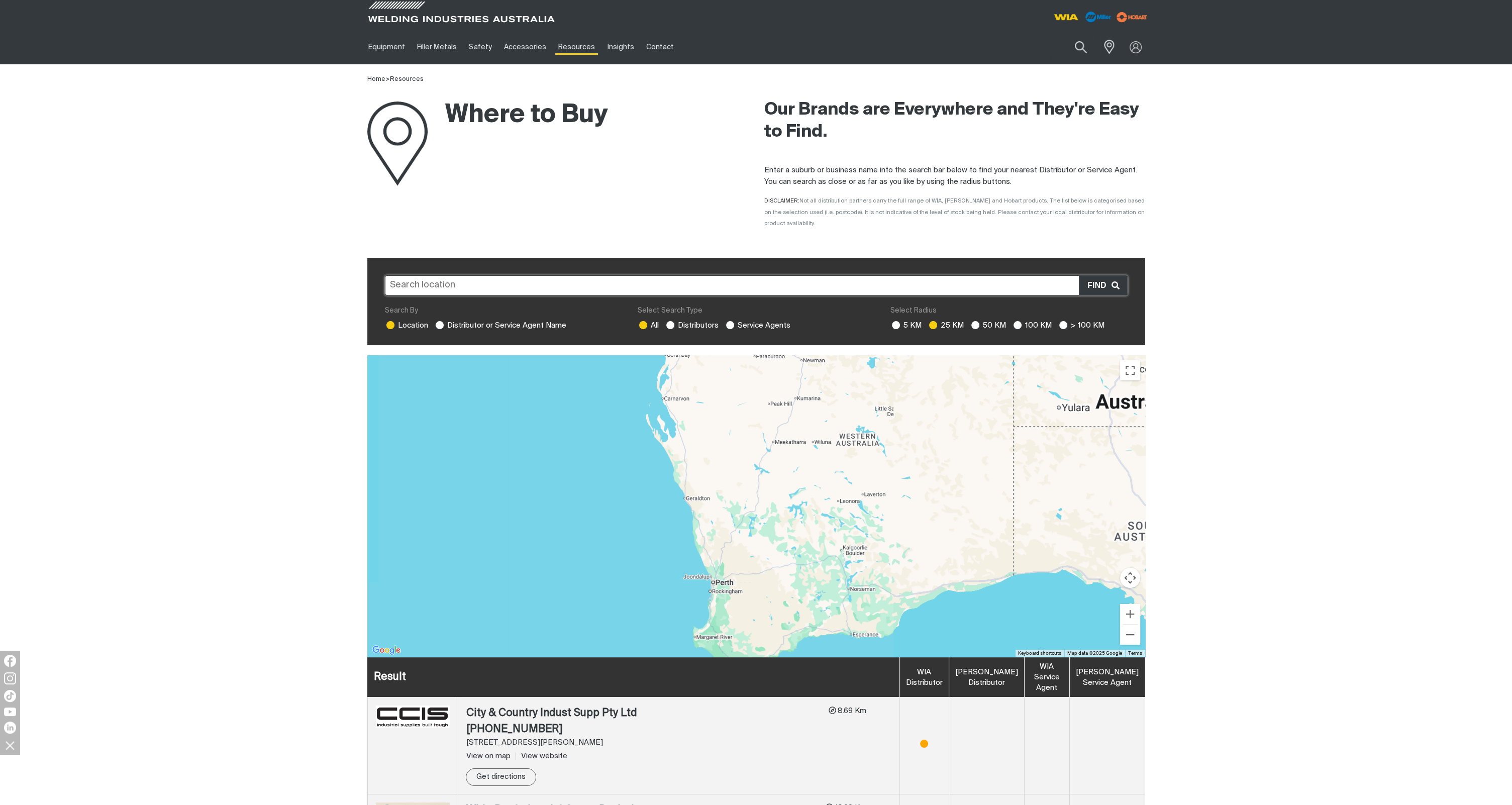
drag, startPoint x: 775, startPoint y: 554, endPoint x: 779, endPoint y: 516, distance: 38.2
click at [779, 516] on div at bounding box center [756, 506] width 778 height 302
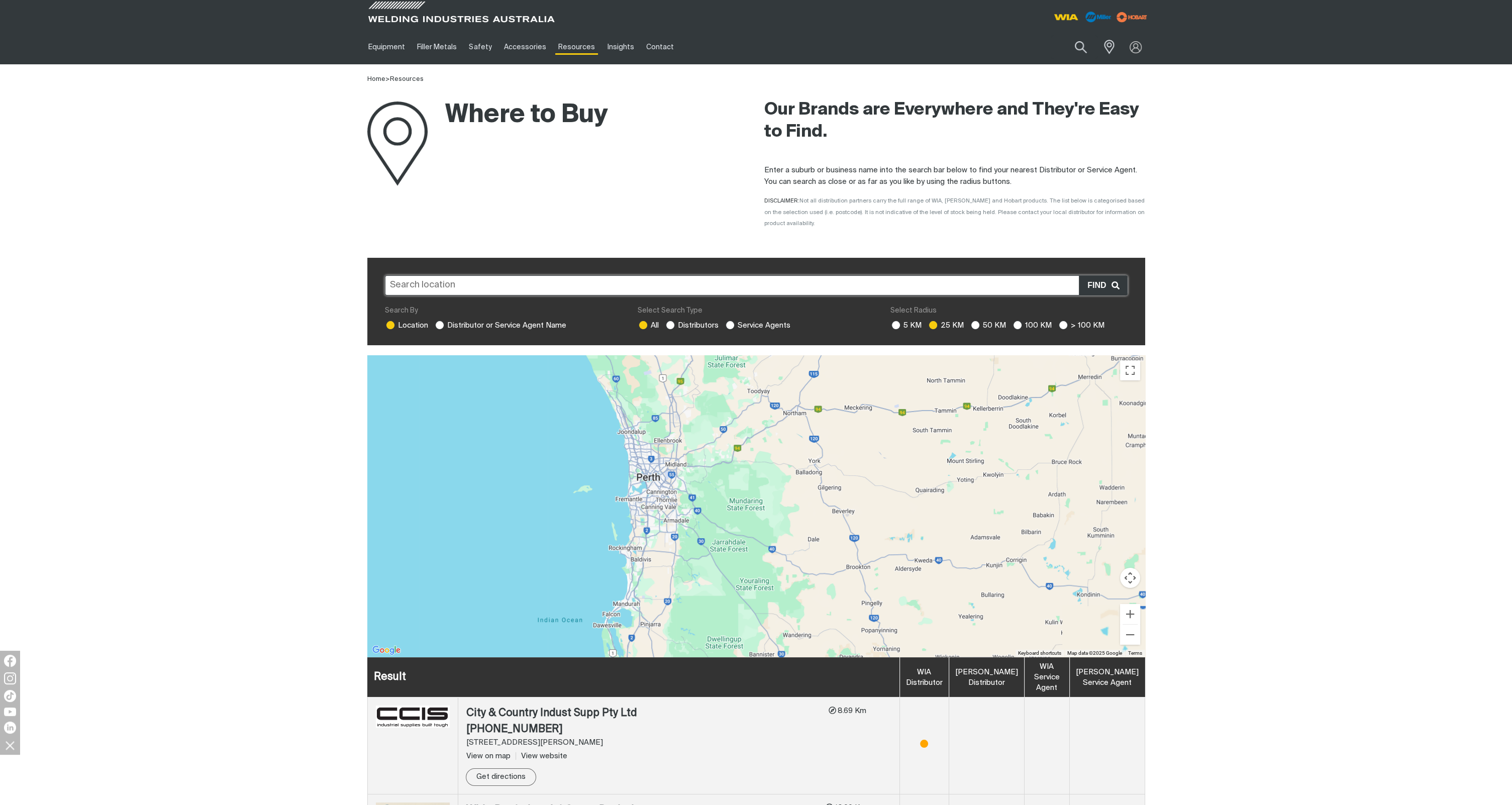
drag, startPoint x: 670, startPoint y: 488, endPoint x: 714, endPoint y: 513, distance: 50.6
click at [714, 513] on div at bounding box center [756, 506] width 778 height 302
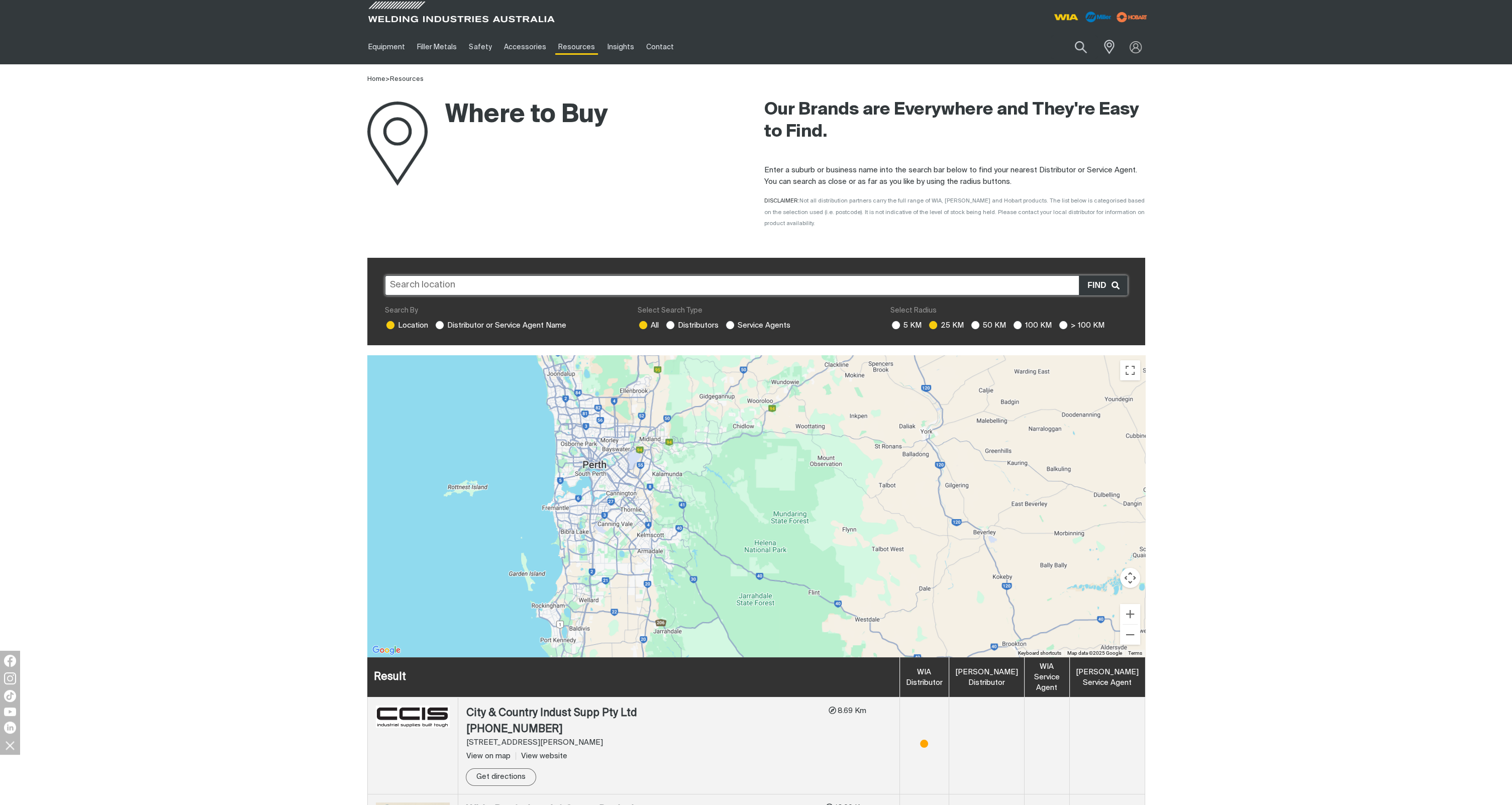
click at [435, 275] on input "text" at bounding box center [756, 285] width 743 height 20
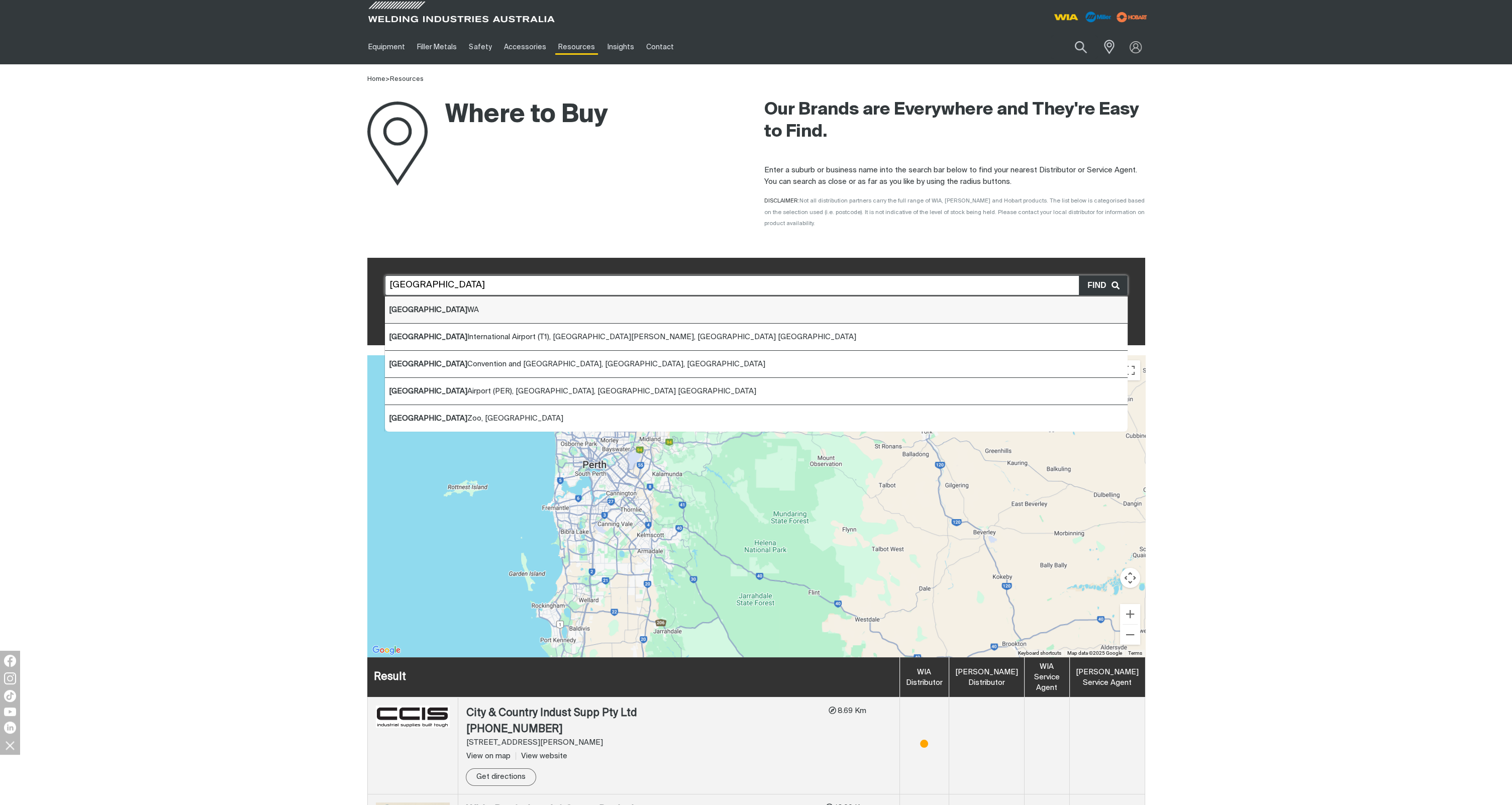
click at [400, 303] on li "Perth WA" at bounding box center [756, 310] width 743 height 27
type input "Perth WA"
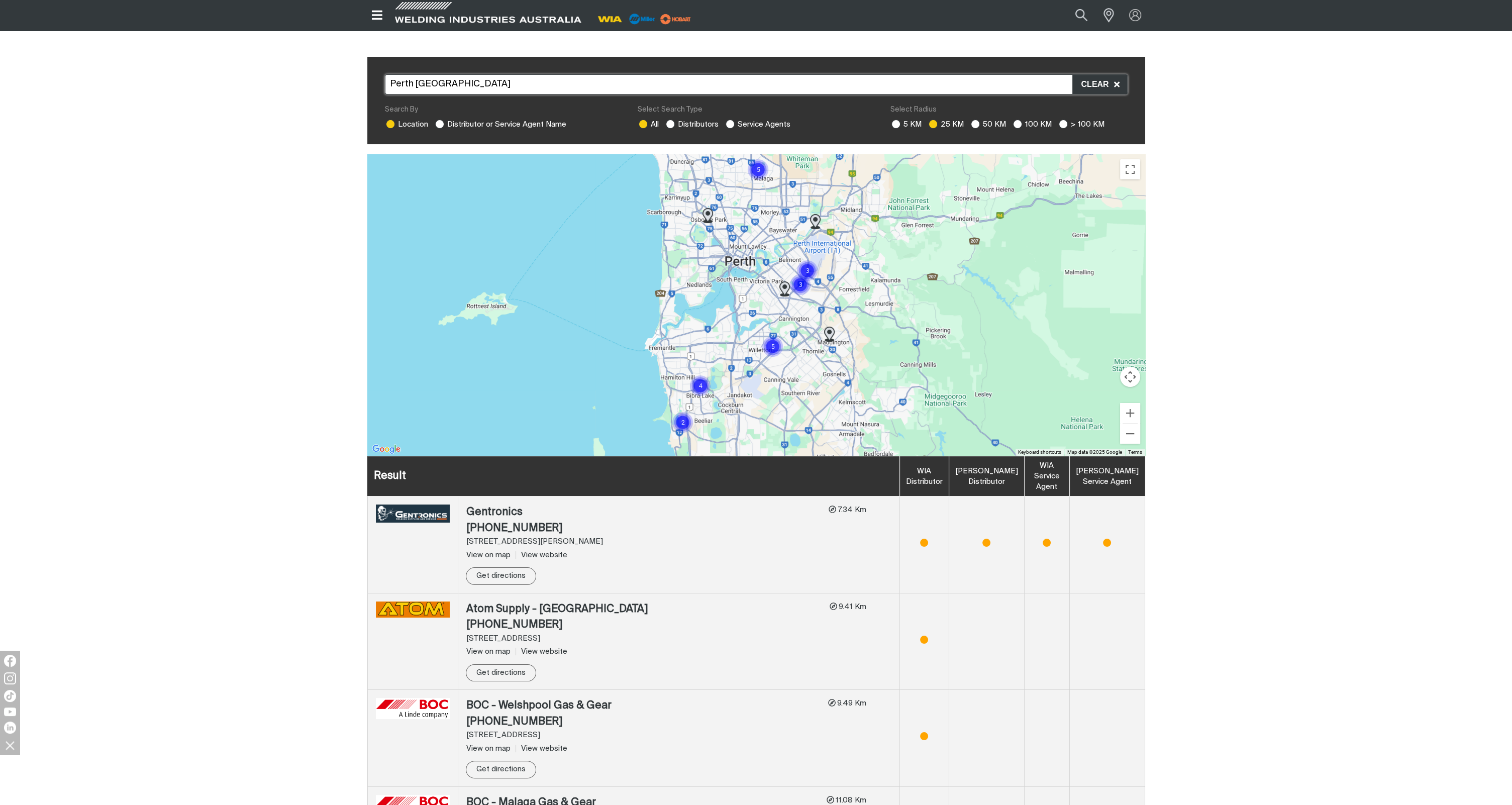
scroll to position [50, 0]
